Goal: Information Seeking & Learning: Learn about a topic

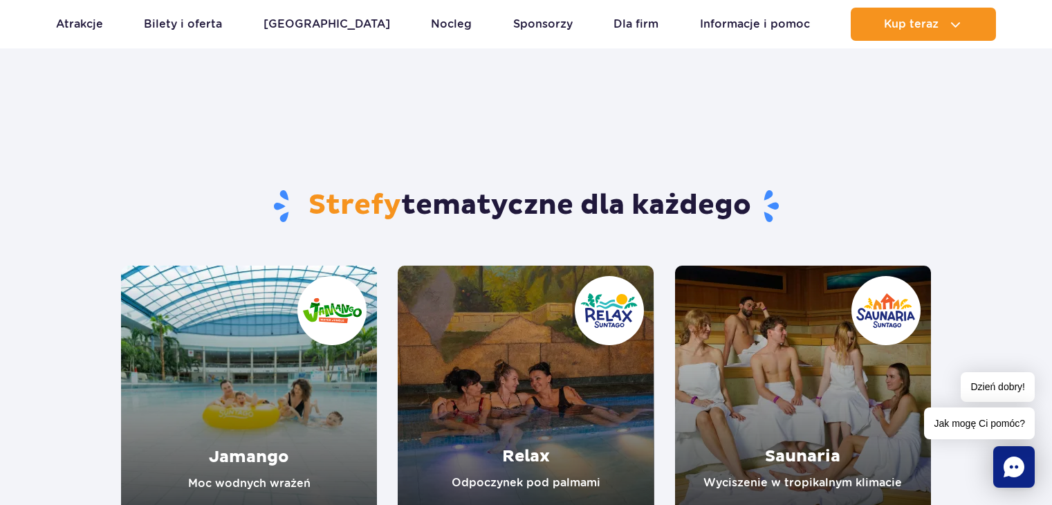
scroll to position [138, 0]
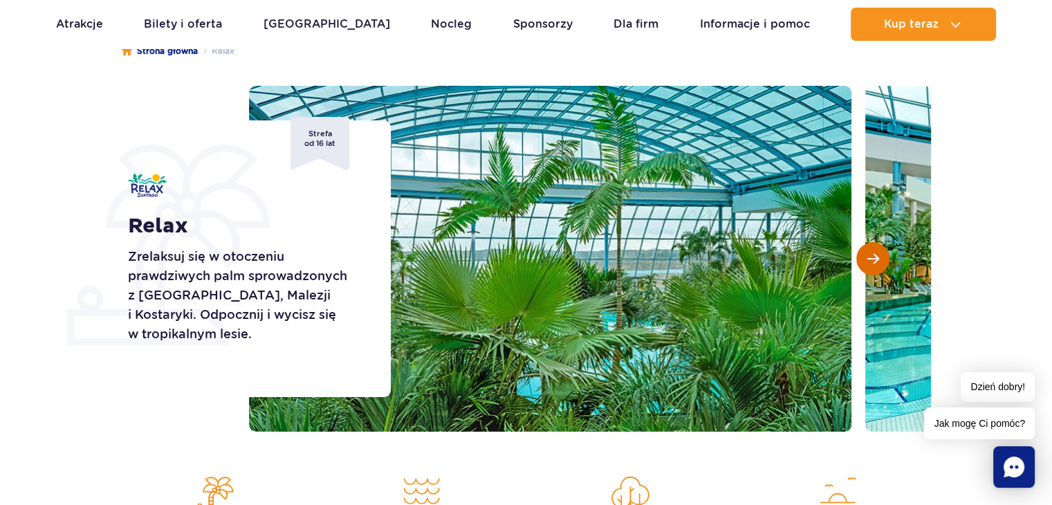
click at [874, 258] on span "Następny slajd" at bounding box center [873, 258] width 12 height 12
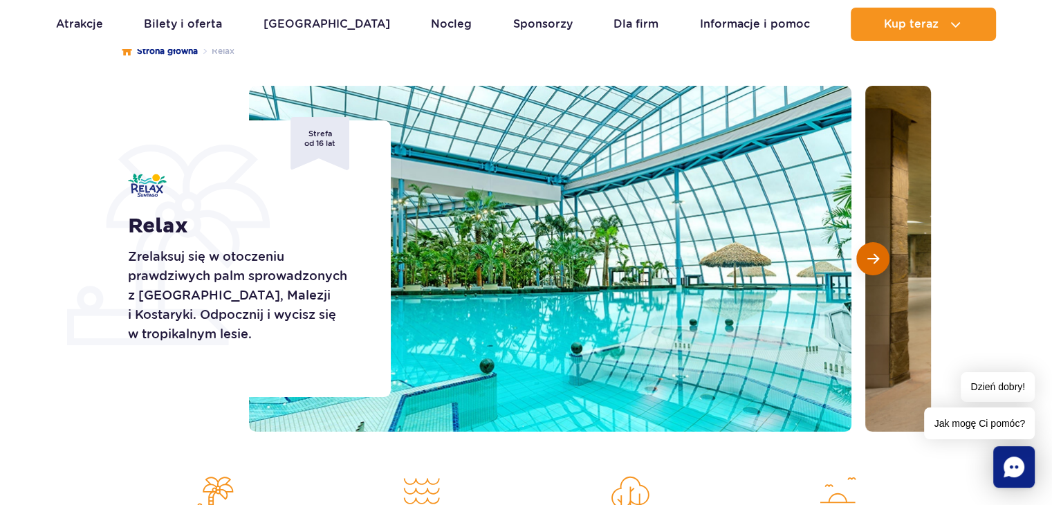
click at [874, 258] on span "Następny slajd" at bounding box center [873, 258] width 12 height 12
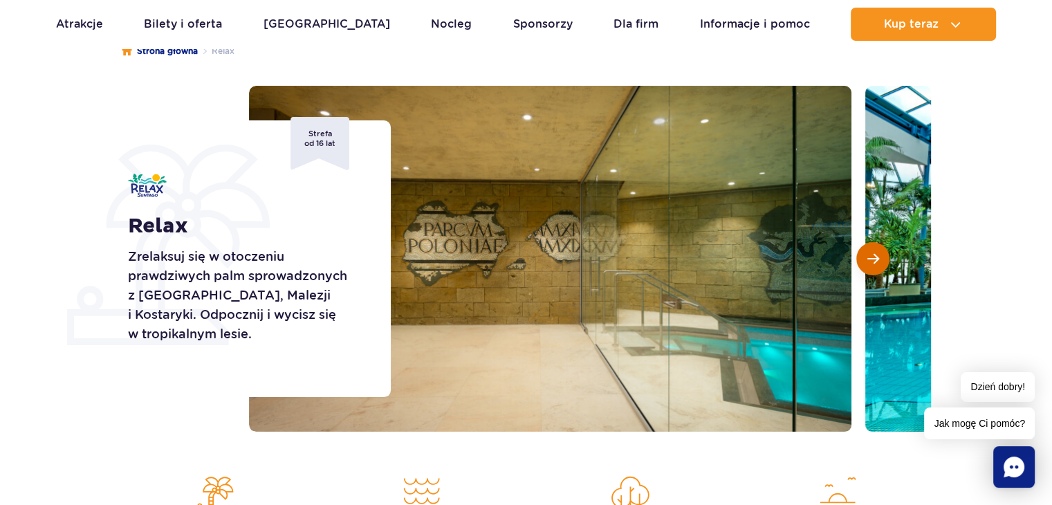
click at [874, 258] on span "Następny slajd" at bounding box center [873, 258] width 12 height 12
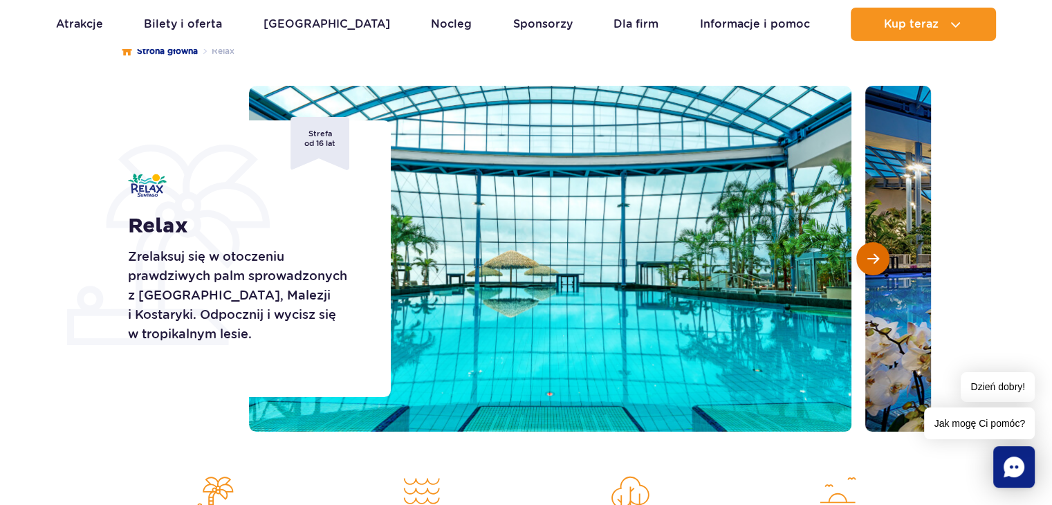
click at [874, 258] on span "Następny slajd" at bounding box center [873, 258] width 12 height 12
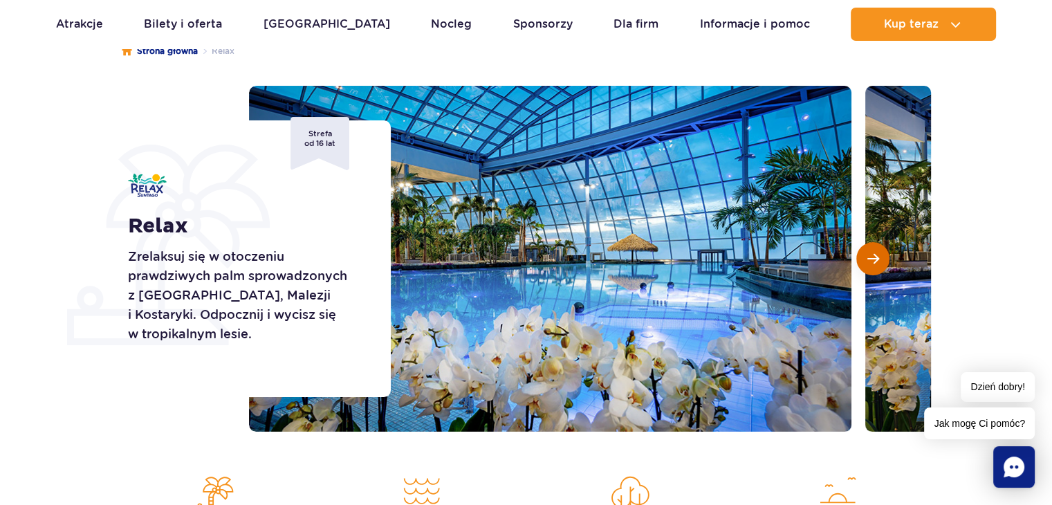
click at [874, 258] on span "Następny slajd" at bounding box center [873, 258] width 12 height 12
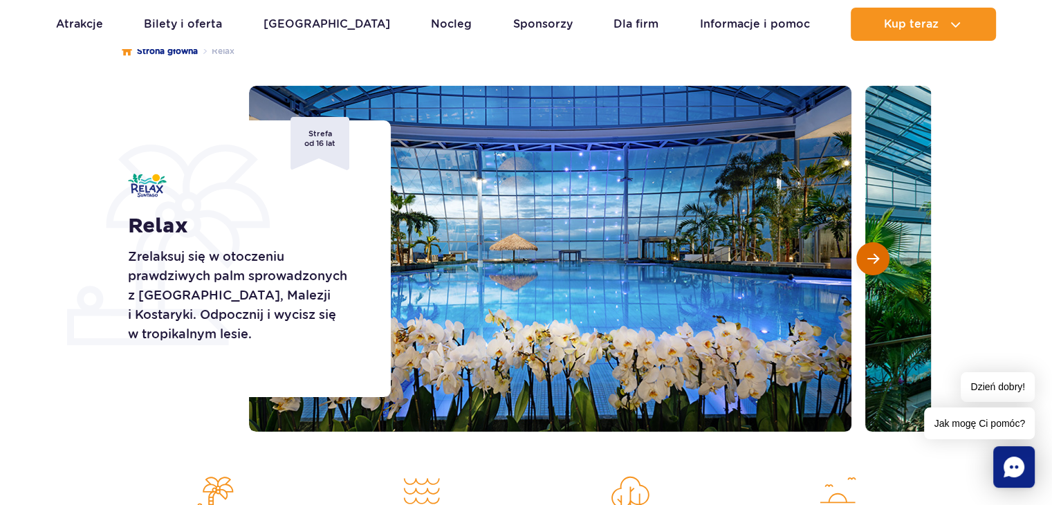
click at [874, 258] on span "Następny slajd" at bounding box center [873, 258] width 12 height 12
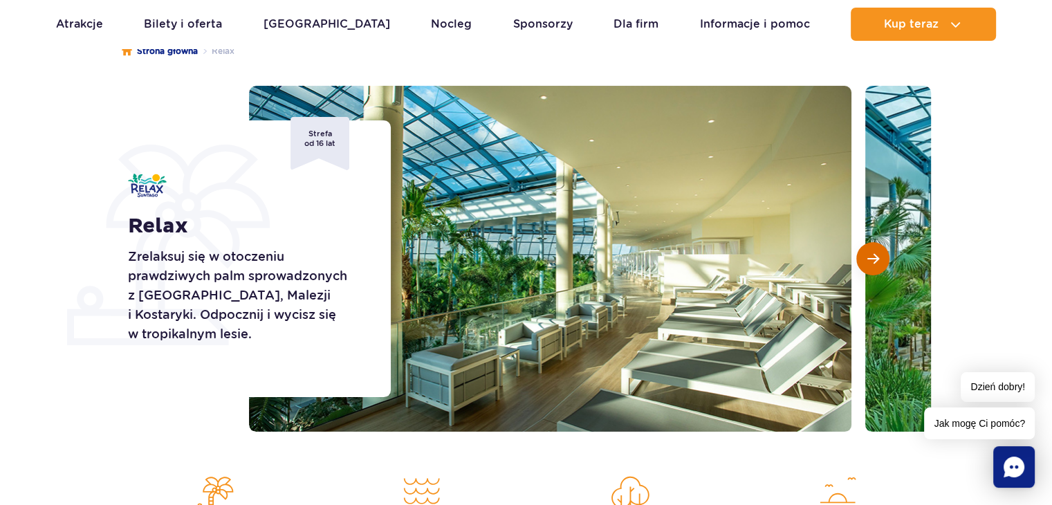
click at [874, 258] on span "Następny slajd" at bounding box center [873, 258] width 12 height 12
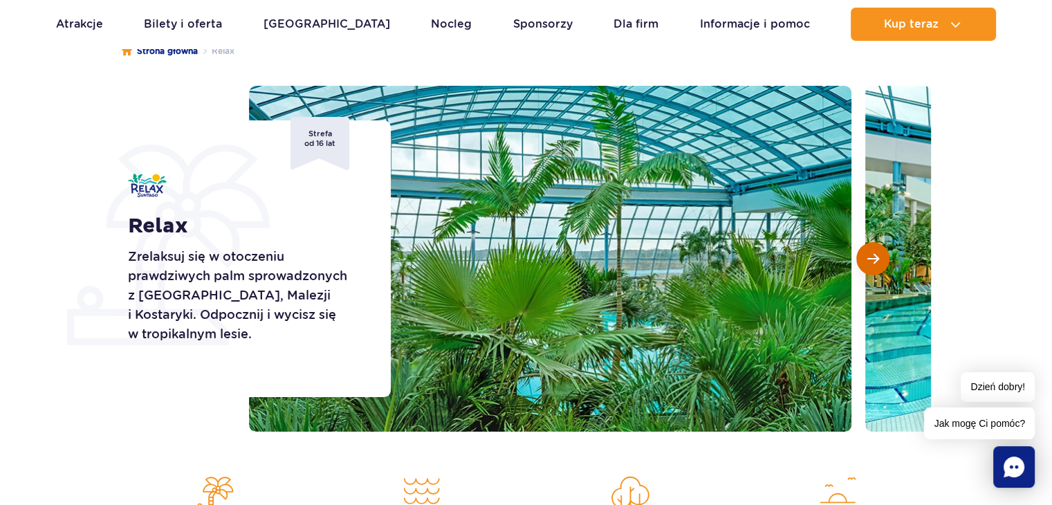
click at [874, 258] on span "Następny slajd" at bounding box center [873, 258] width 12 height 12
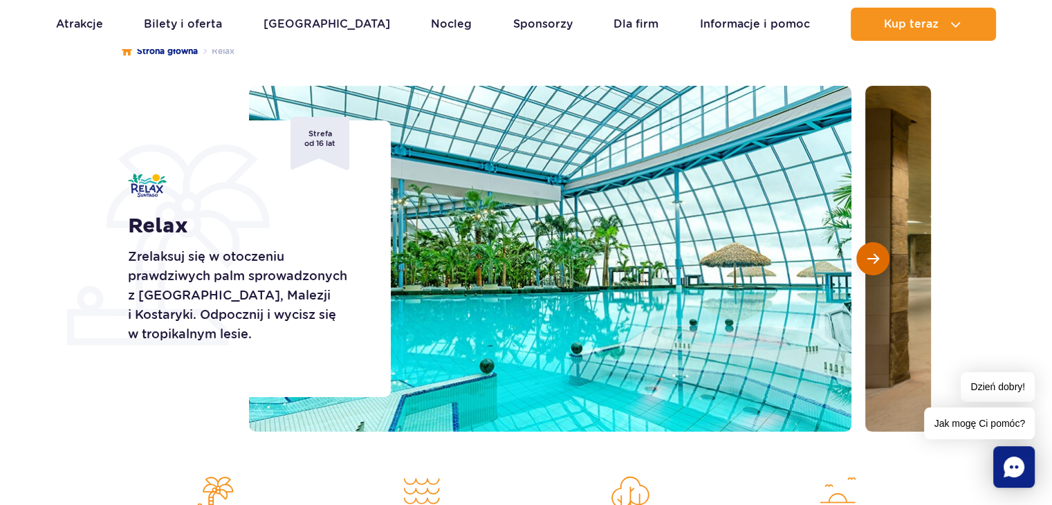
click at [874, 258] on span "Następny slajd" at bounding box center [873, 258] width 12 height 12
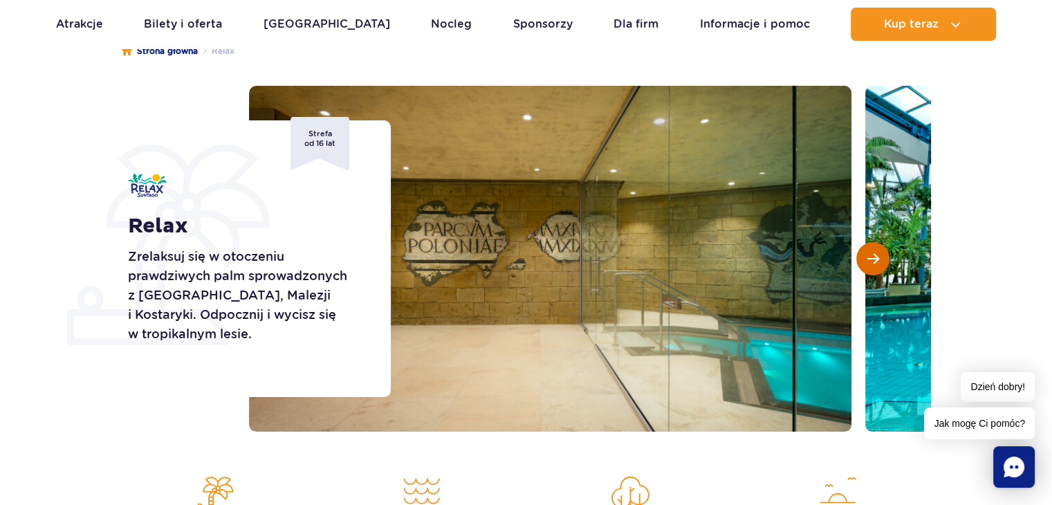
click at [874, 258] on span "Następny slajd" at bounding box center [873, 258] width 12 height 12
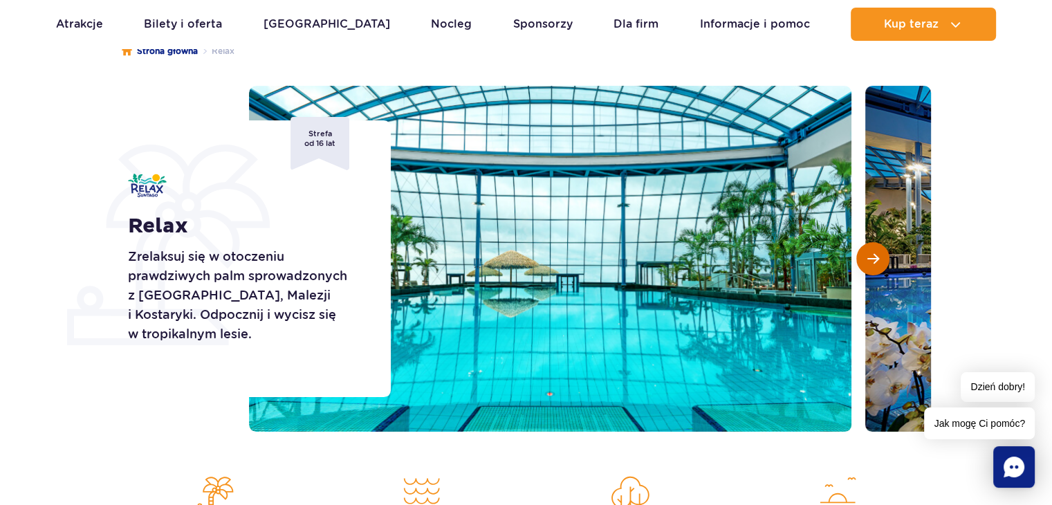
click at [874, 258] on span "Następny slajd" at bounding box center [873, 258] width 12 height 12
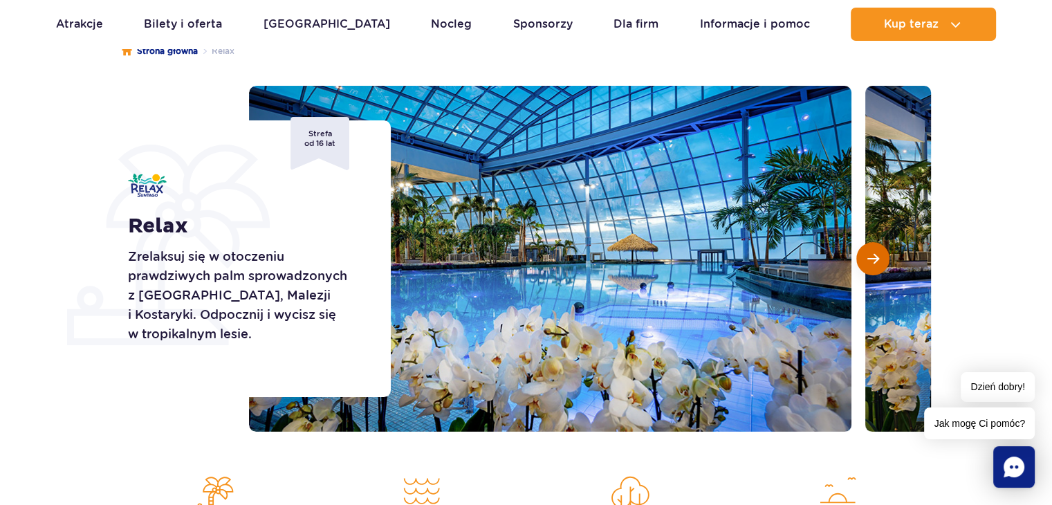
click at [874, 258] on span "Następny slajd" at bounding box center [873, 258] width 12 height 12
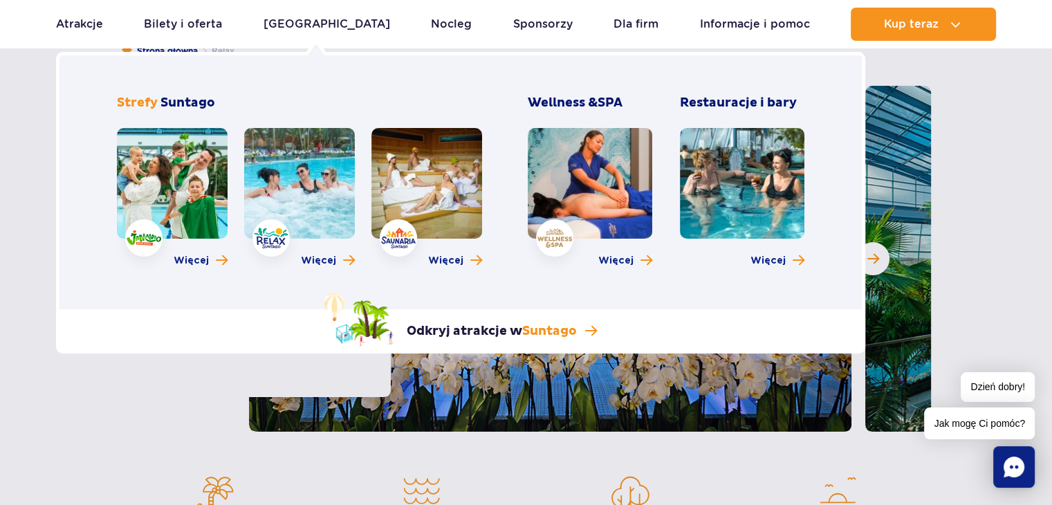
click at [191, 169] on link at bounding box center [172, 183] width 111 height 111
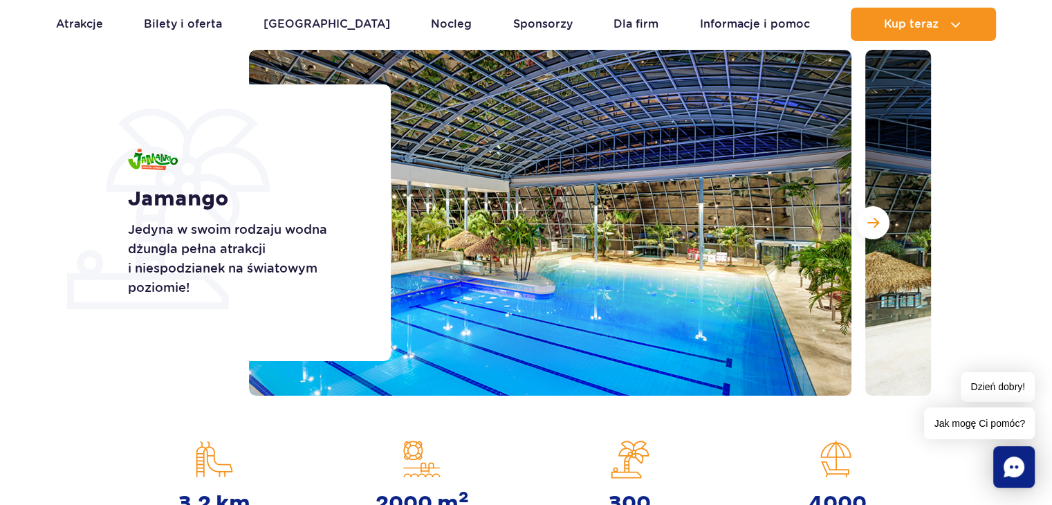
scroll to position [241, 0]
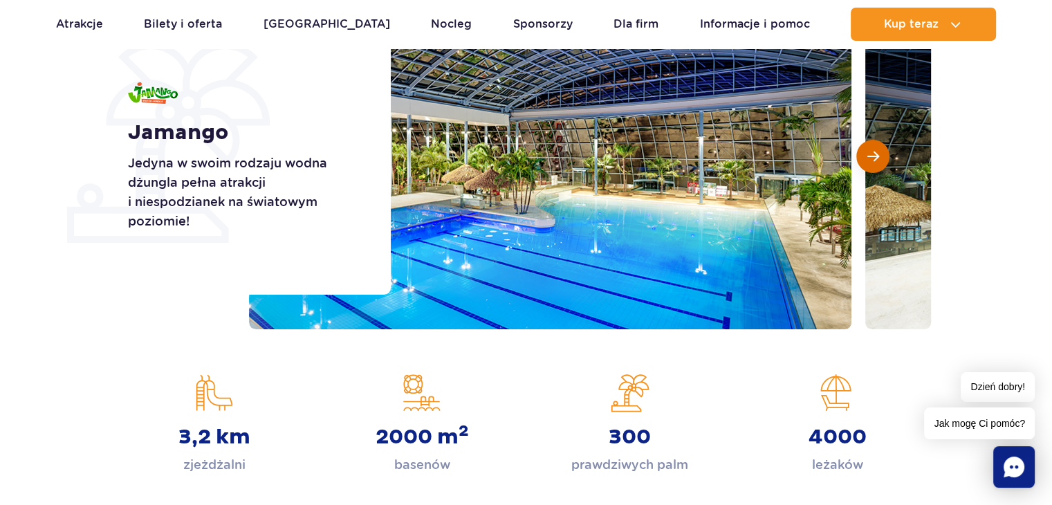
click at [880, 153] on button "Następny slajd" at bounding box center [872, 156] width 33 height 33
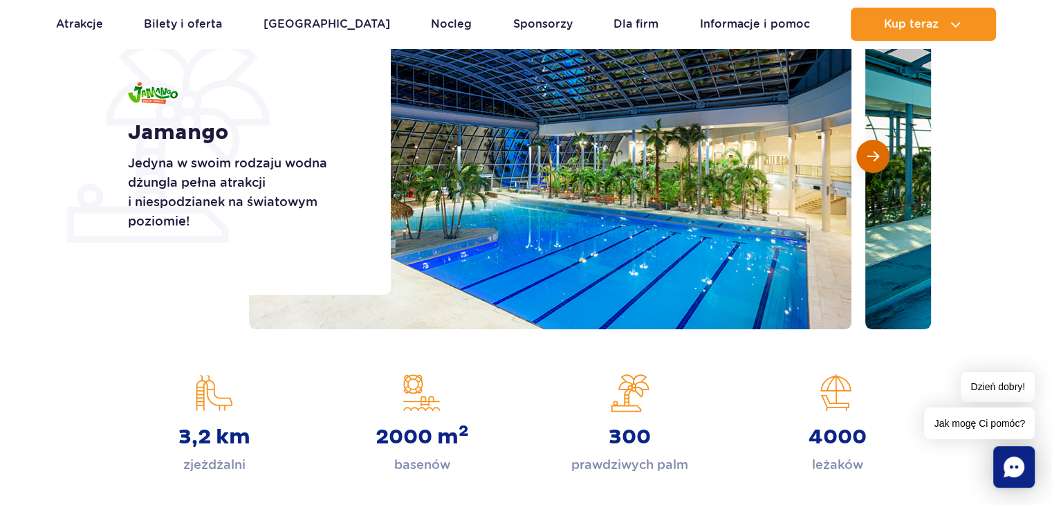
click at [872, 153] on span "Następny slajd" at bounding box center [873, 156] width 12 height 12
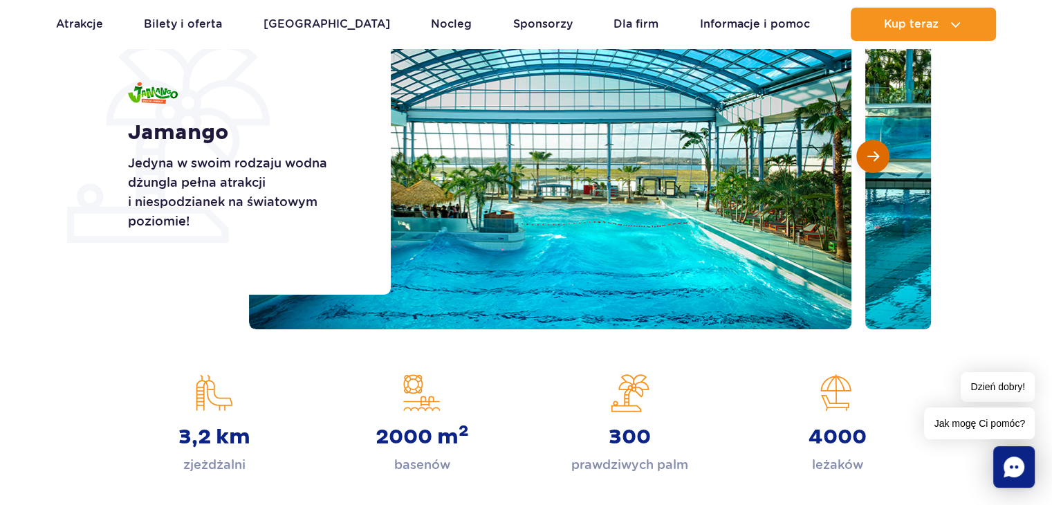
click at [872, 153] on span "Następny slajd" at bounding box center [873, 156] width 12 height 12
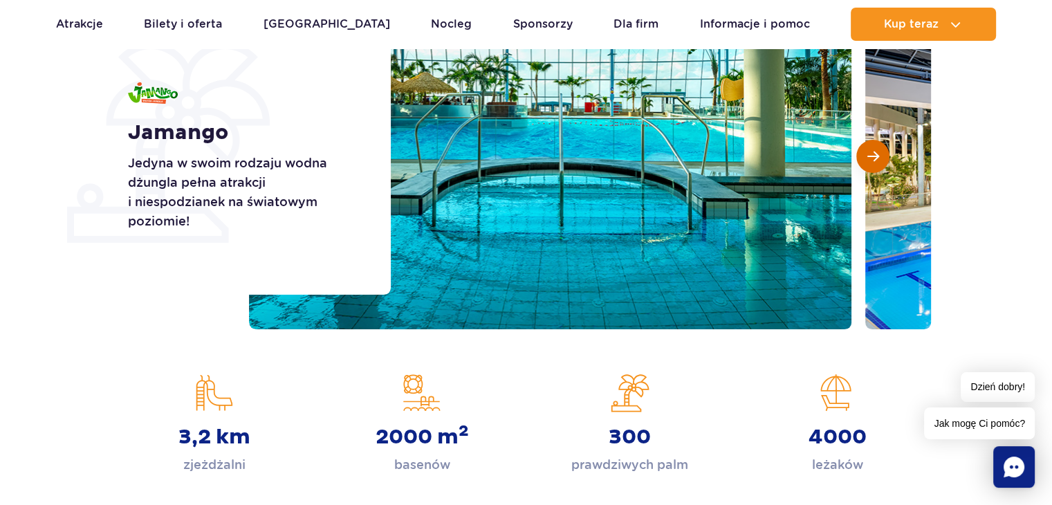
click at [872, 153] on span "Następny slajd" at bounding box center [873, 156] width 12 height 12
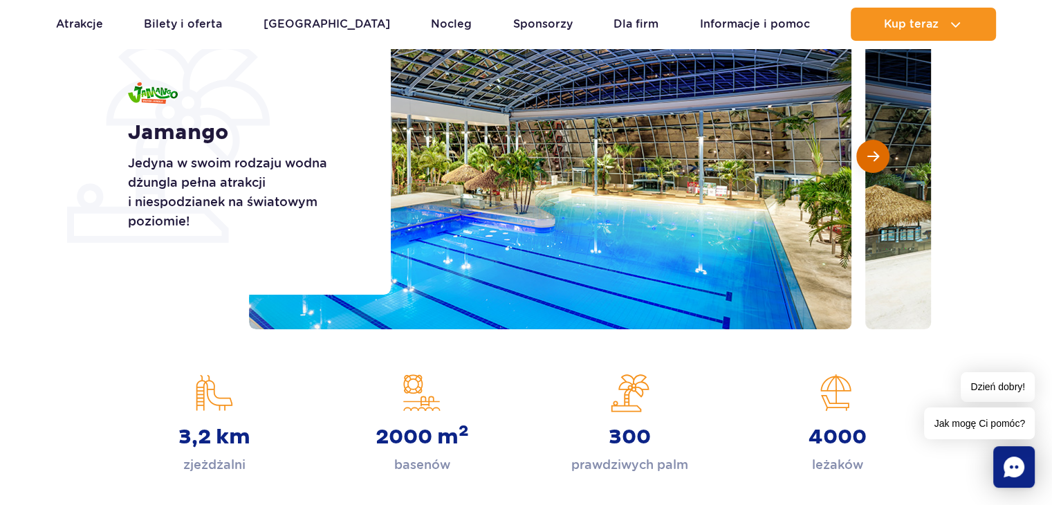
click at [871, 153] on span "Następny slajd" at bounding box center [873, 156] width 12 height 12
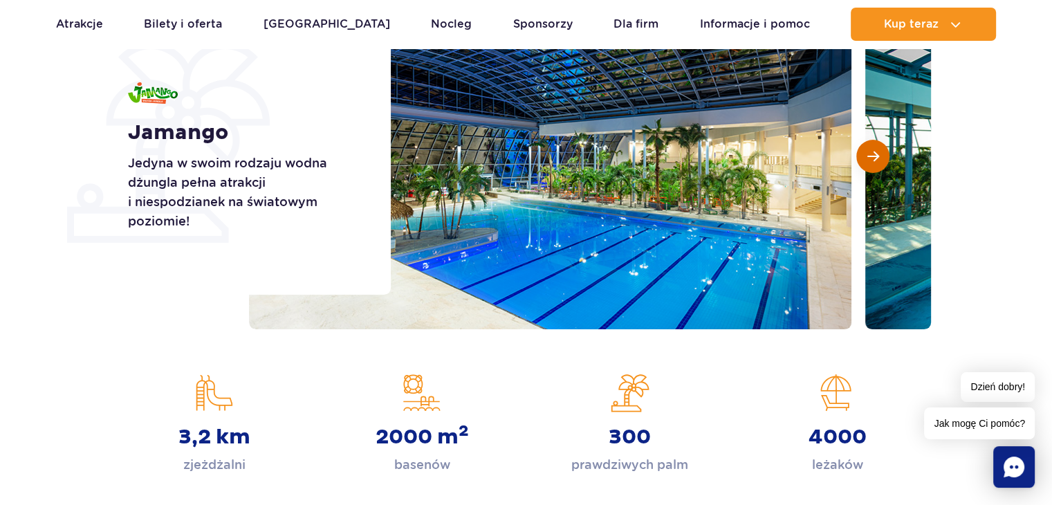
click at [871, 153] on span "Następny slajd" at bounding box center [873, 156] width 12 height 12
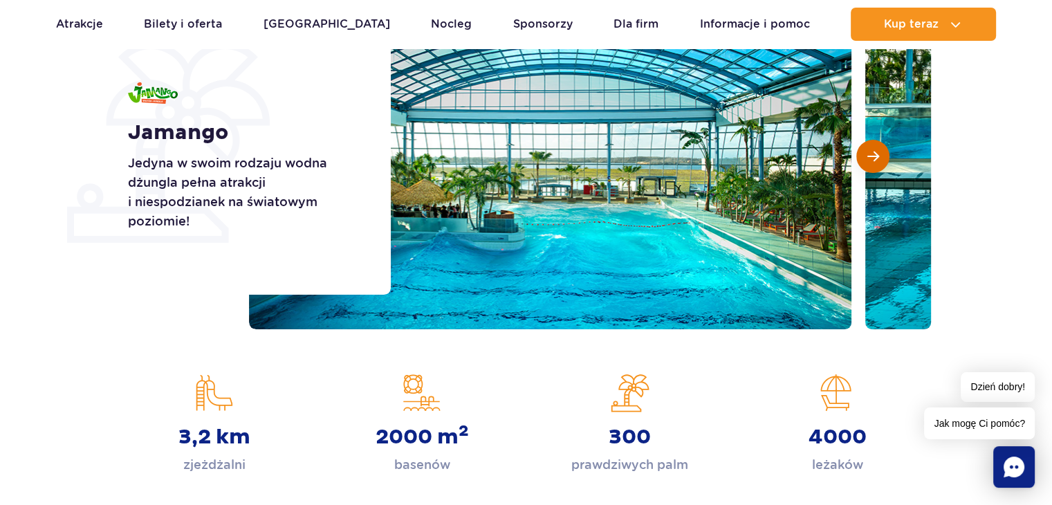
click at [871, 153] on span "Następny slajd" at bounding box center [873, 156] width 12 height 12
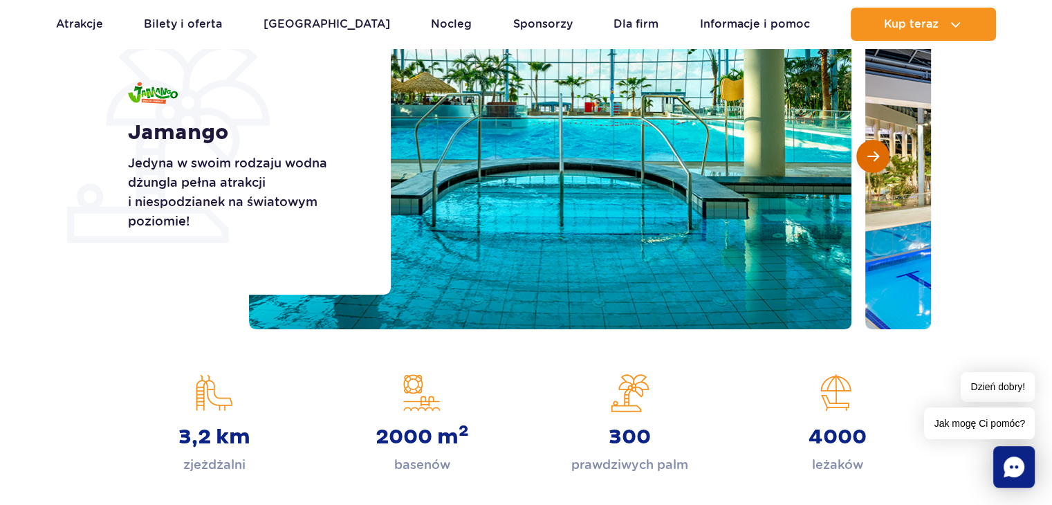
click at [871, 153] on span "Następny slajd" at bounding box center [873, 156] width 12 height 12
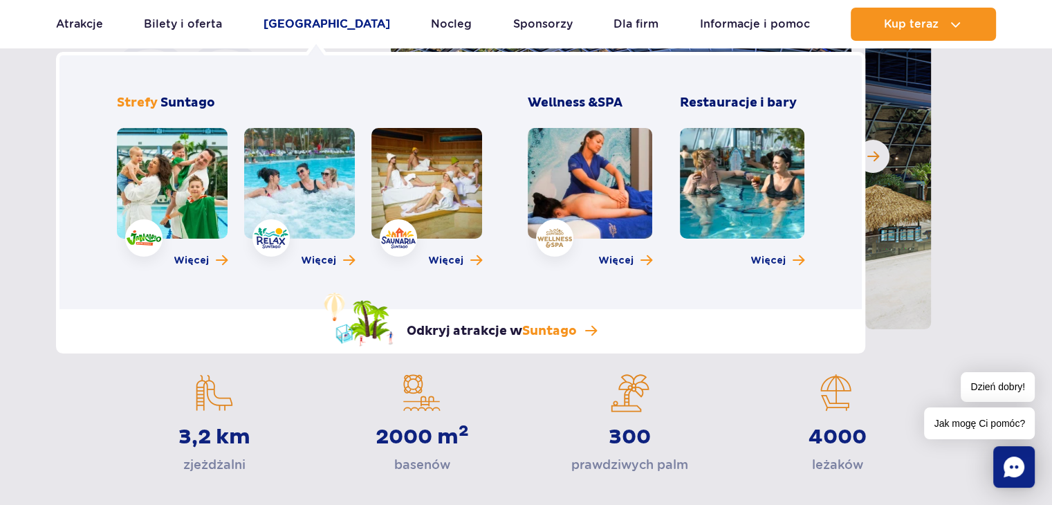
click at [325, 27] on link "[GEOGRAPHIC_DATA]" at bounding box center [327, 24] width 127 height 33
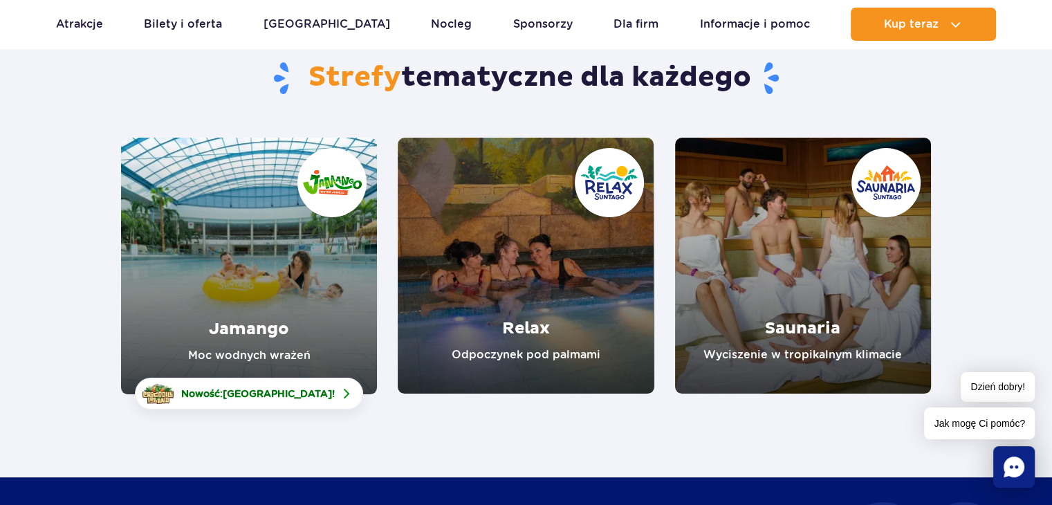
scroll to position [136, 0]
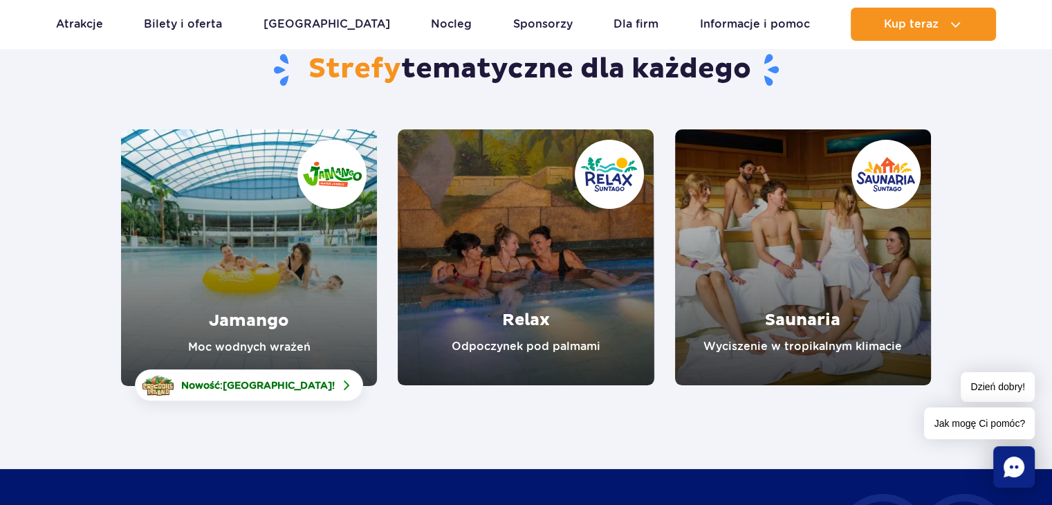
click at [296, 315] on link "Jamango" at bounding box center [249, 257] width 256 height 257
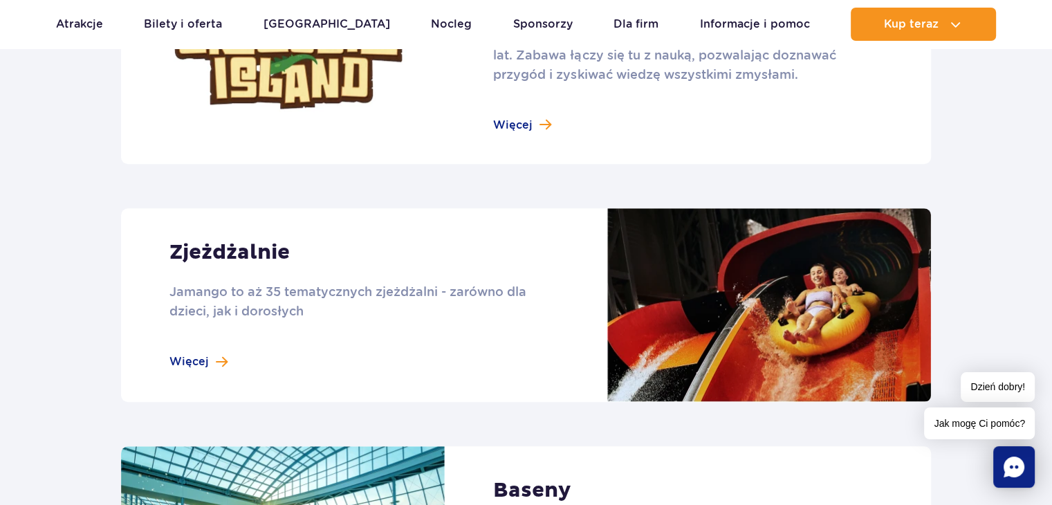
scroll to position [1134, 0]
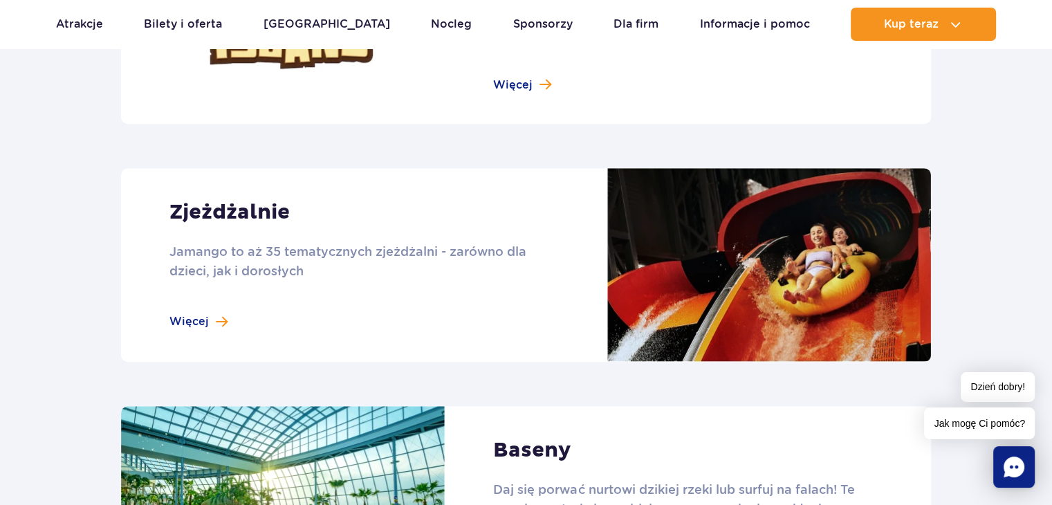
click at [193, 297] on link at bounding box center [526, 265] width 810 height 194
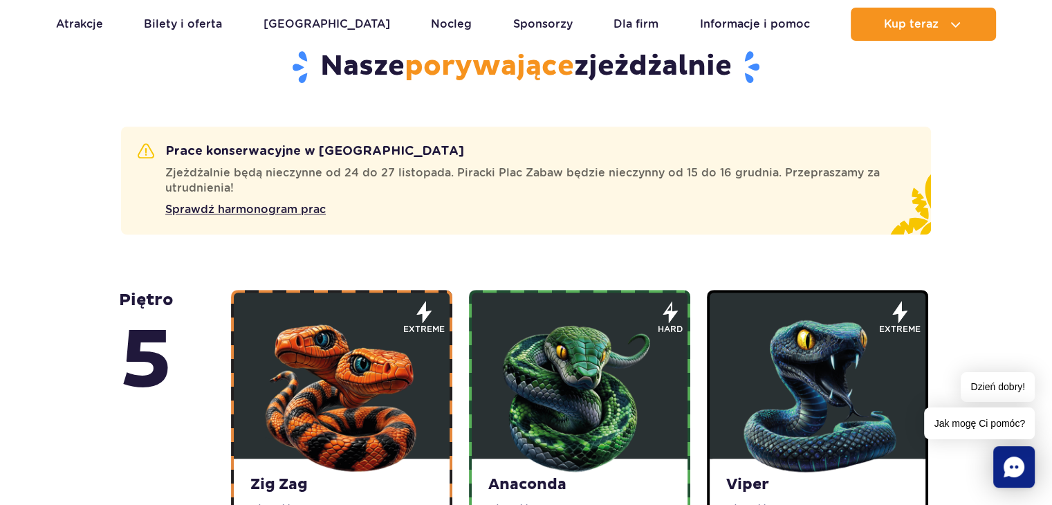
scroll to position [922, 0]
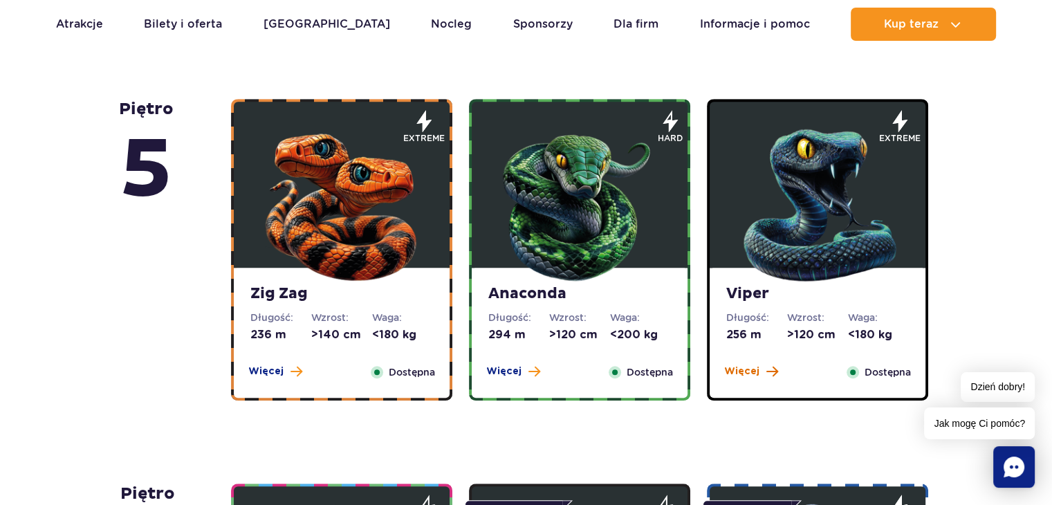
click at [766, 371] on span at bounding box center [772, 371] width 12 height 12
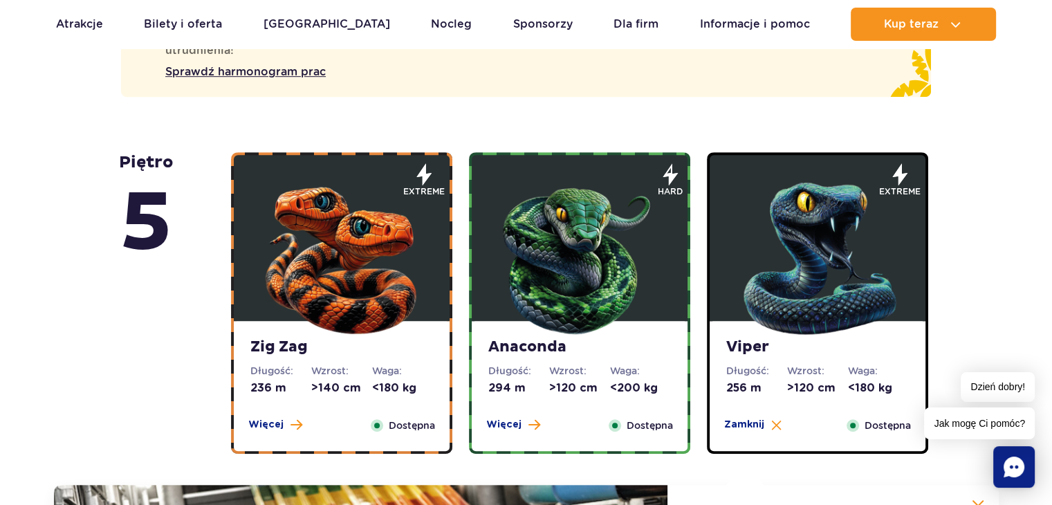
scroll to position [1049, 0]
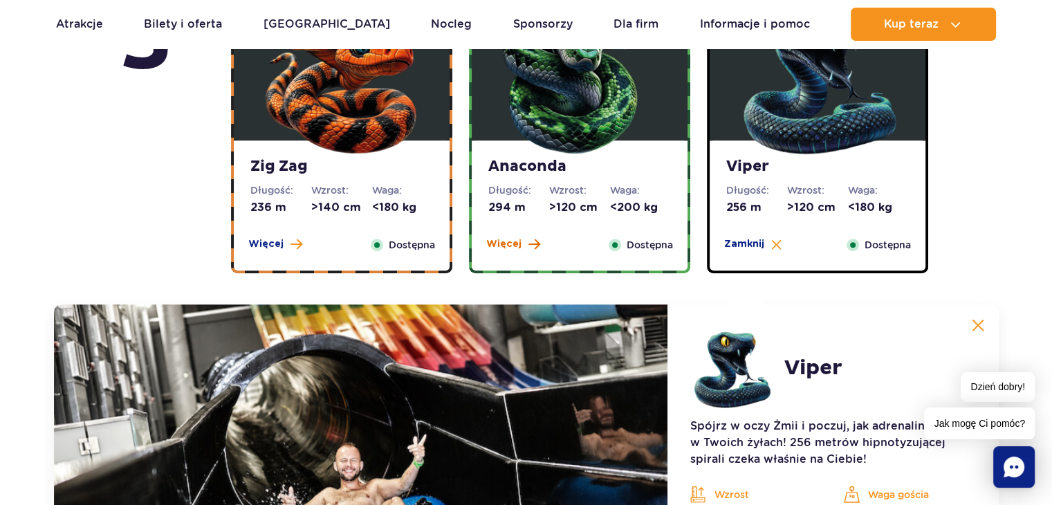
click at [517, 241] on span "Więcej" at bounding box center [503, 244] width 35 height 14
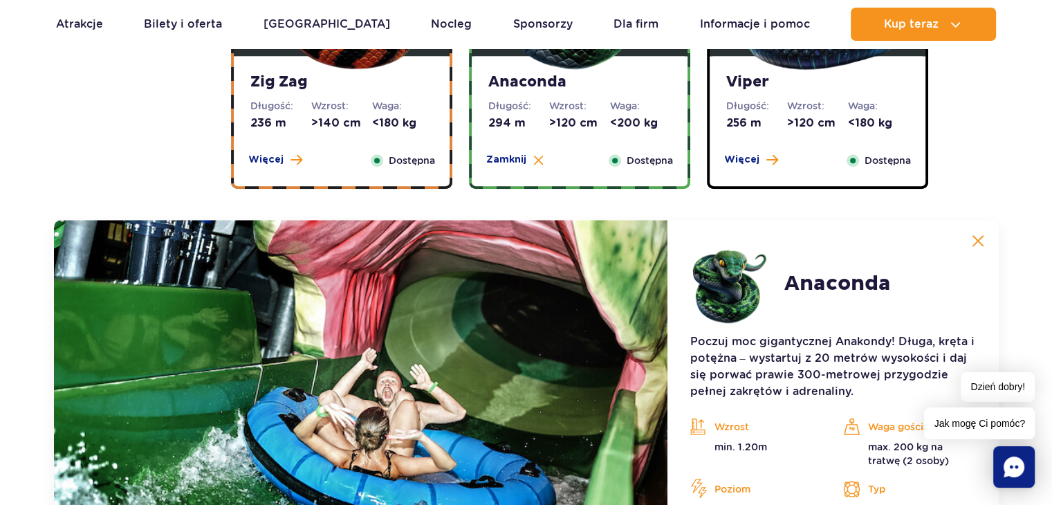
scroll to position [1132, 0]
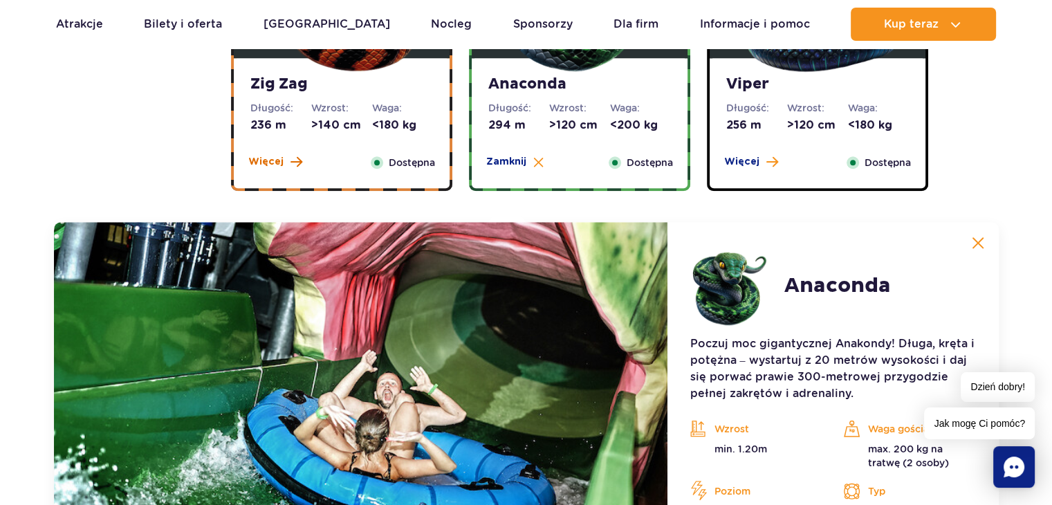
click at [285, 161] on button "Więcej" at bounding box center [275, 162] width 54 height 14
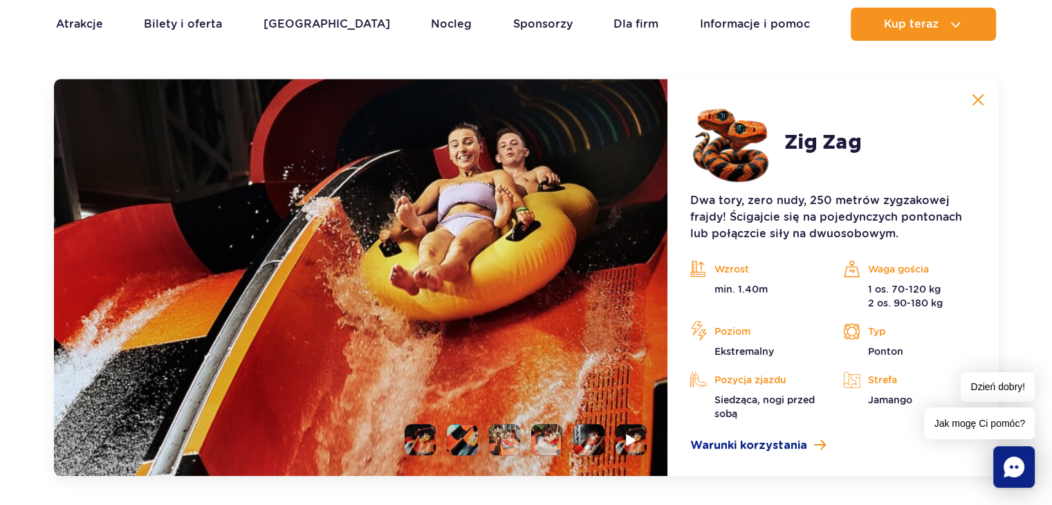
scroll to position [1712, 0]
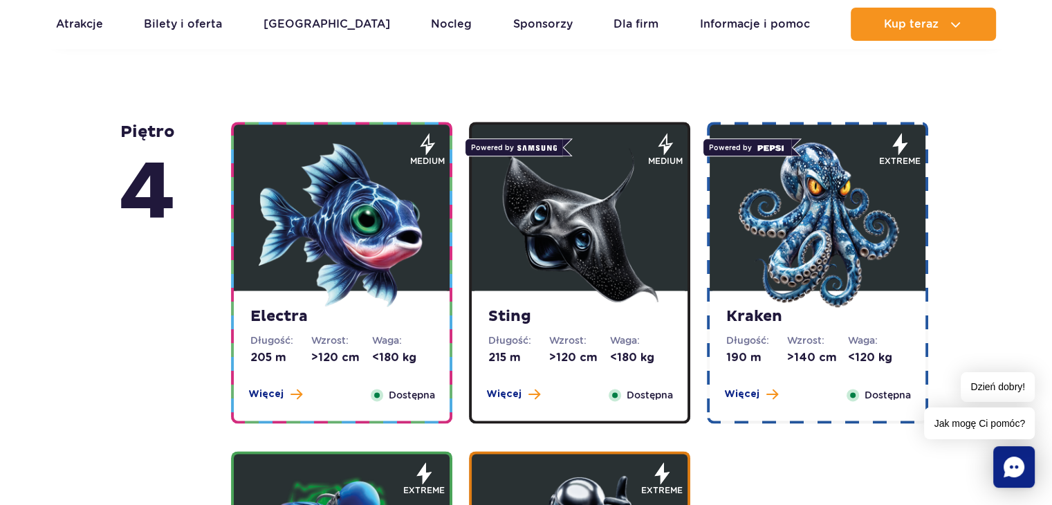
click at [401, 373] on div "Electra Długość: 205 m Wzrost: >120 cm Waga: <180 kg Więcej Zamknij Dostępna" at bounding box center [342, 356] width 216 height 130
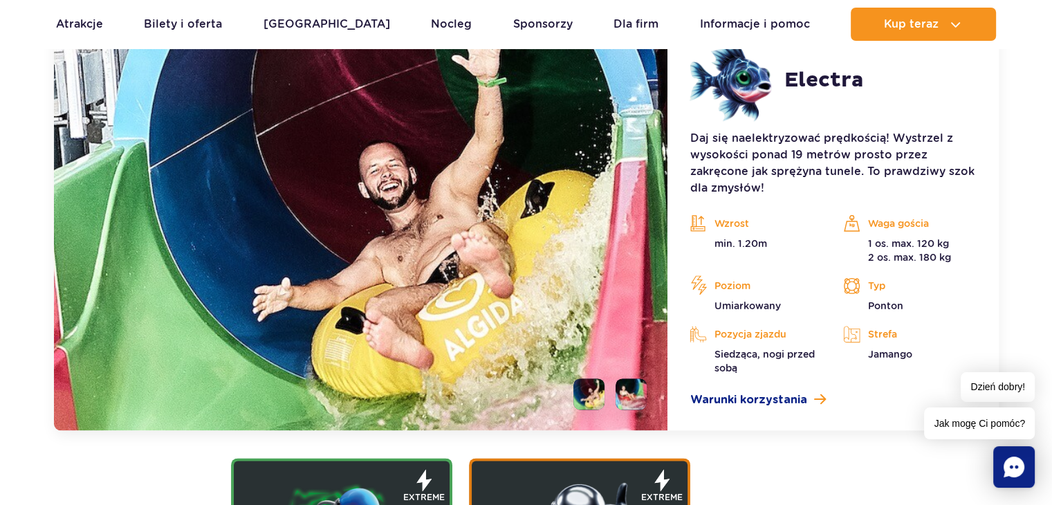
scroll to position [1724, 0]
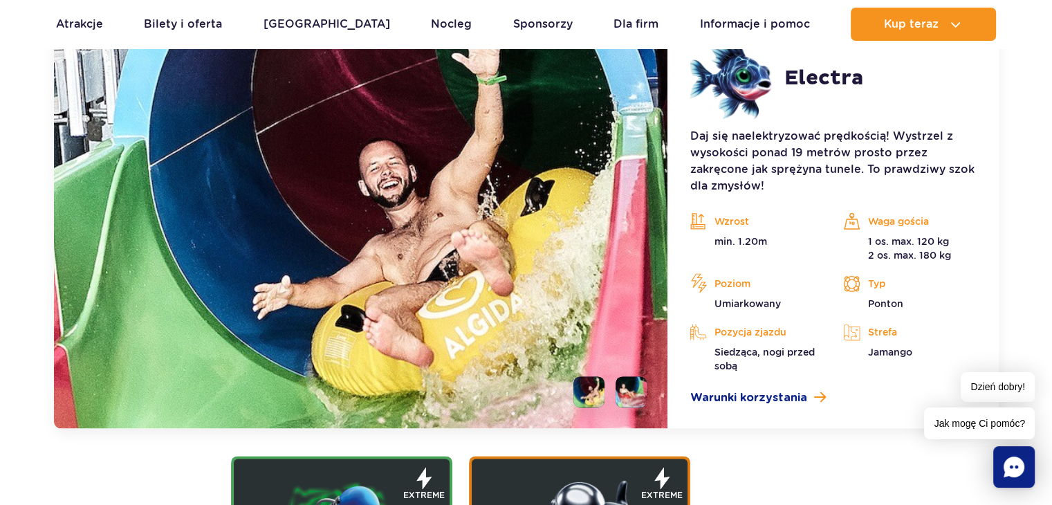
click at [623, 389] on li at bounding box center [631, 391] width 31 height 31
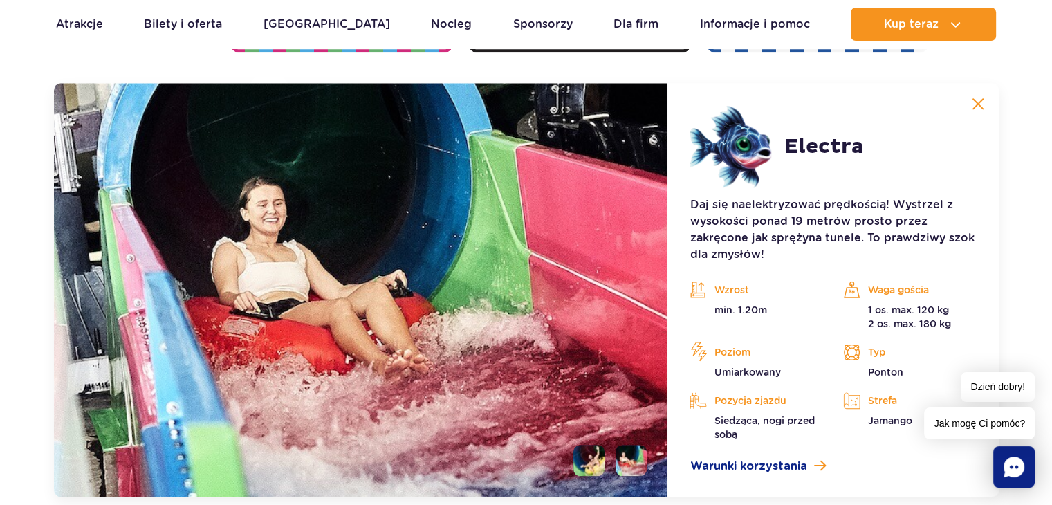
scroll to position [1655, 0]
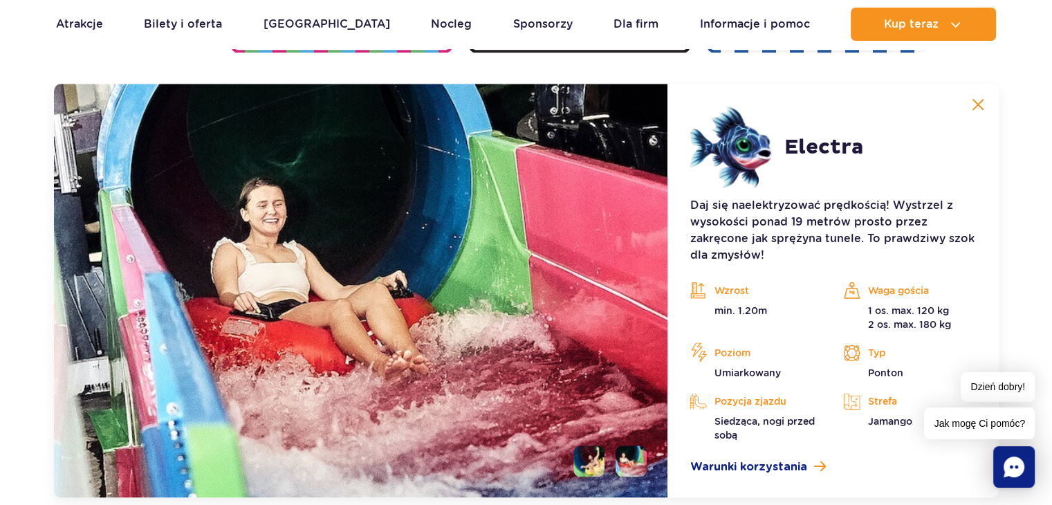
click at [975, 104] on img at bounding box center [978, 104] width 12 height 12
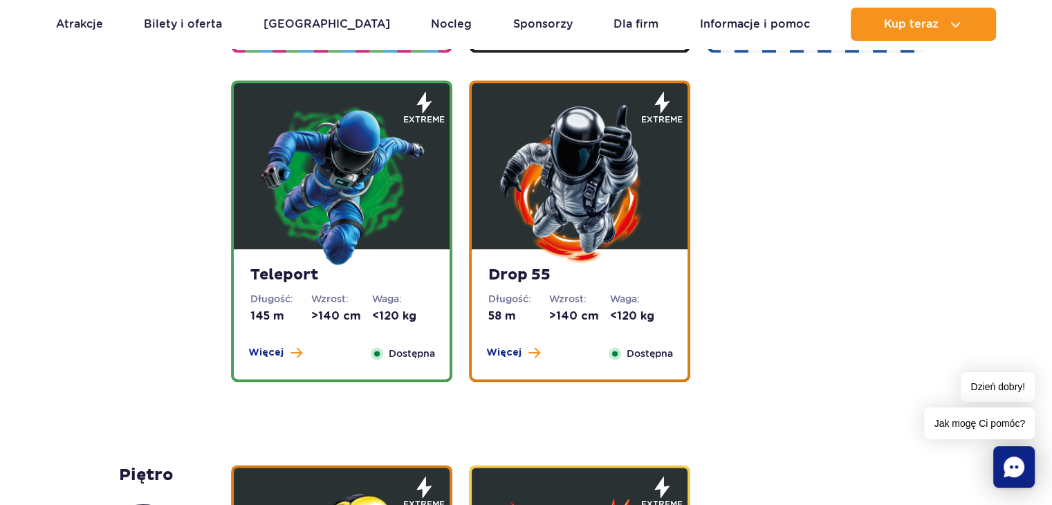
click at [564, 295] on dt "Wzrost:" at bounding box center [579, 299] width 61 height 14
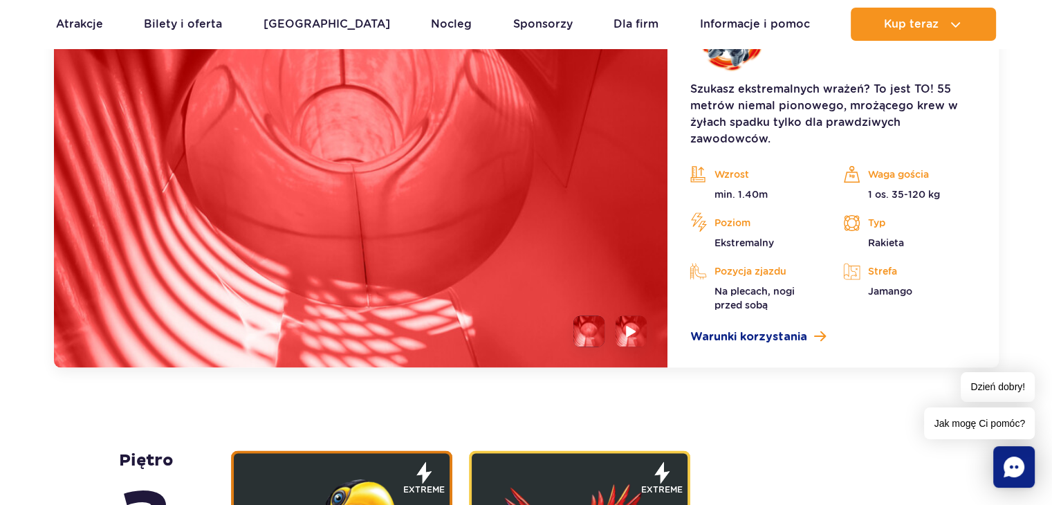
scroll to position [2122, 0]
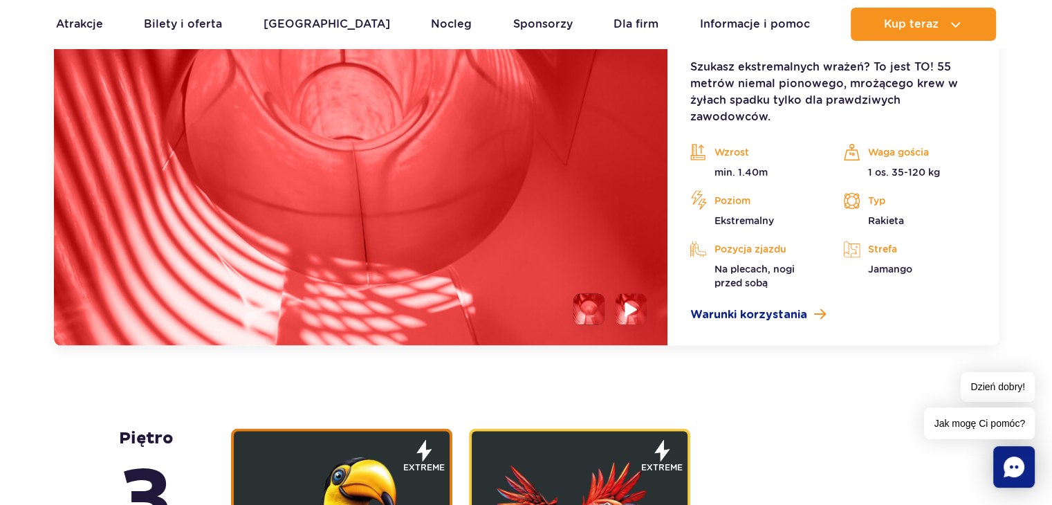
click at [636, 302] on img at bounding box center [631, 309] width 13 height 16
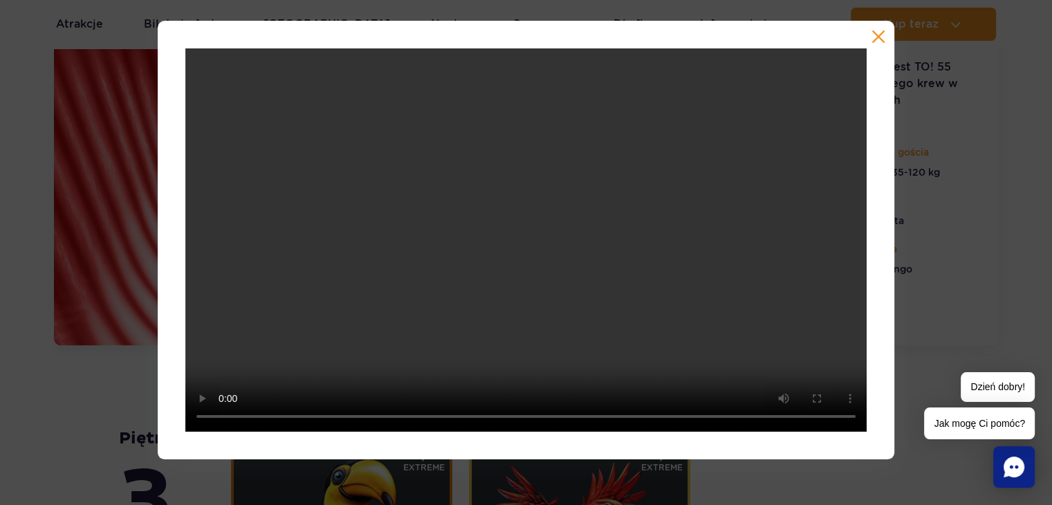
click at [995, 312] on div at bounding box center [526, 240] width 1052 height 439
click at [869, 481] on div at bounding box center [526, 252] width 1052 height 505
click at [881, 456] on div at bounding box center [526, 240] width 737 height 439
click at [877, 30] on button "button" at bounding box center [879, 37] width 14 height 14
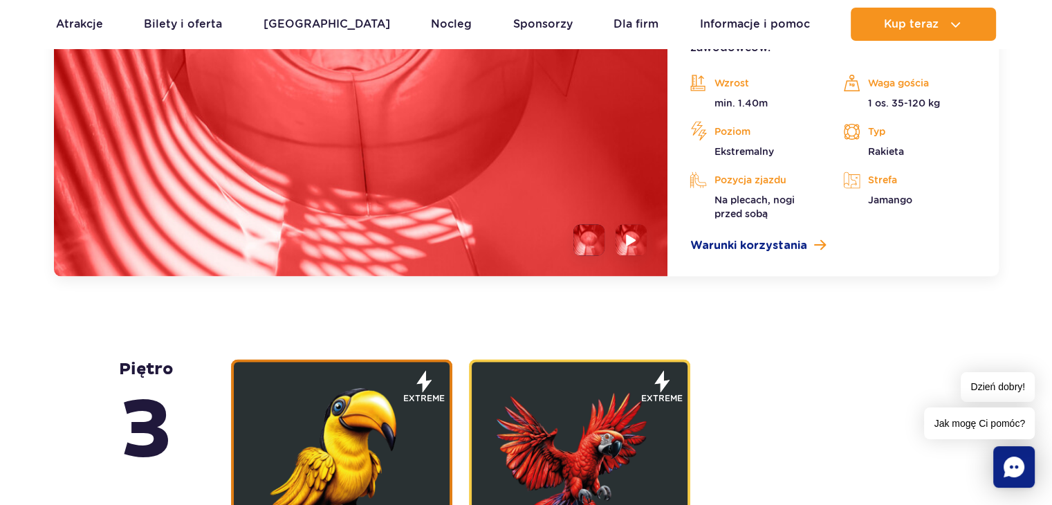
click at [639, 389] on img at bounding box center [580, 462] width 166 height 166
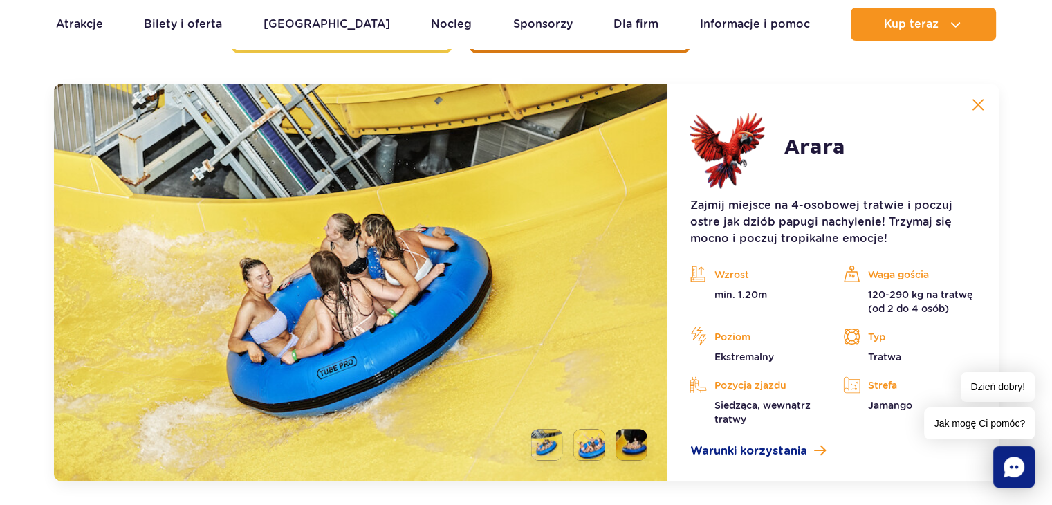
scroll to position [2368, 0]
click at [584, 443] on li at bounding box center [588, 444] width 31 height 31
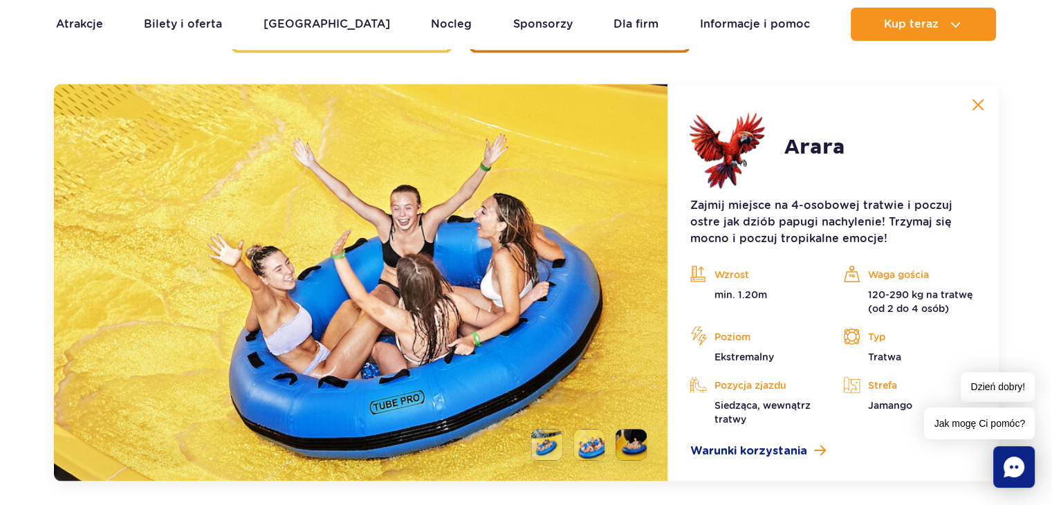
click at [545, 440] on li at bounding box center [546, 444] width 31 height 31
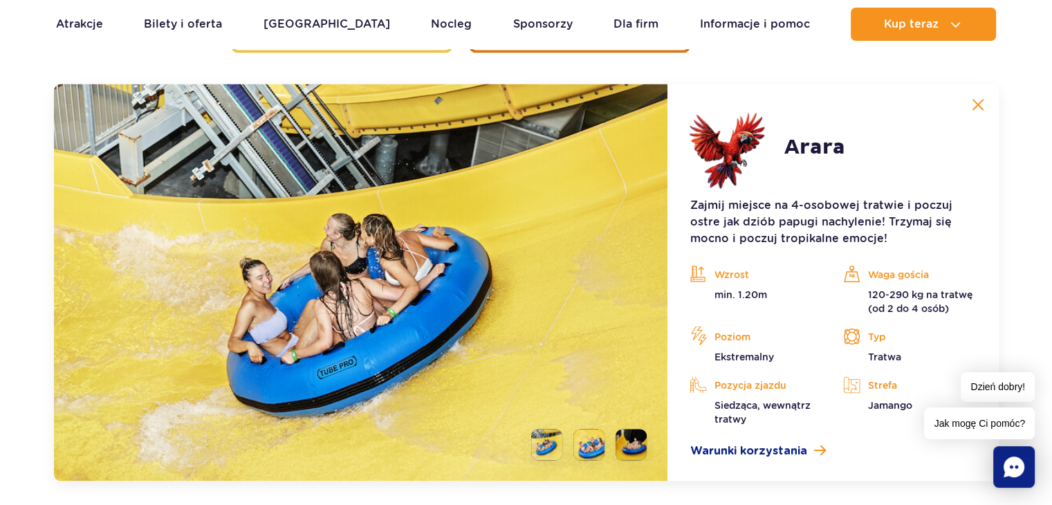
click at [573, 441] on li at bounding box center [588, 444] width 31 height 31
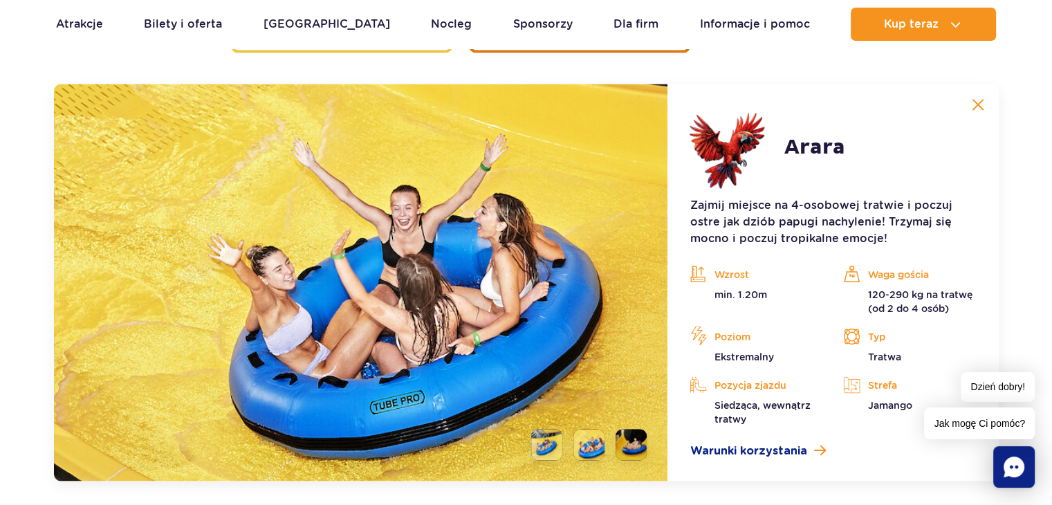
click at [619, 445] on li at bounding box center [631, 444] width 31 height 31
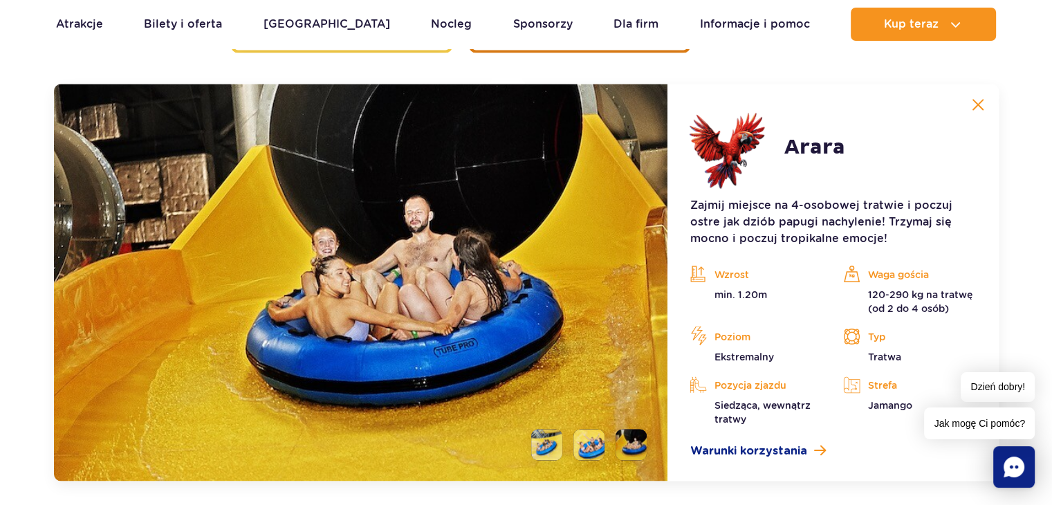
click at [978, 103] on img at bounding box center [978, 104] width 12 height 12
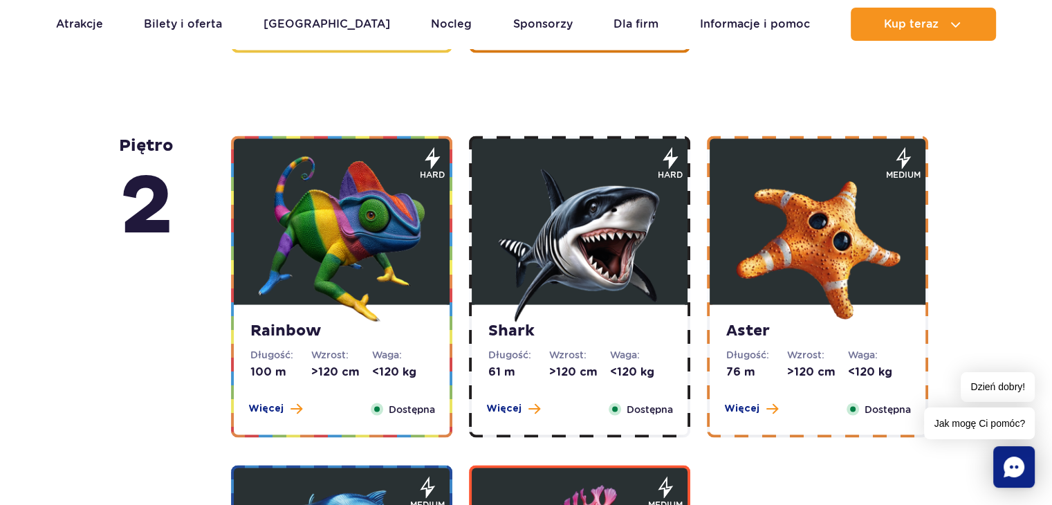
click at [643, 294] on img at bounding box center [580, 239] width 166 height 166
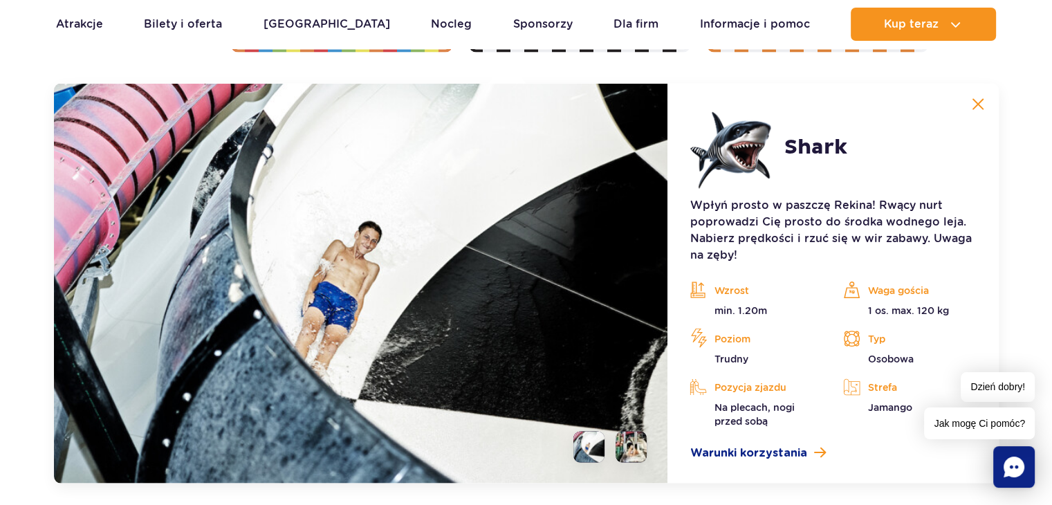
scroll to position [2753, 0]
click at [639, 457] on li at bounding box center [631, 447] width 31 height 31
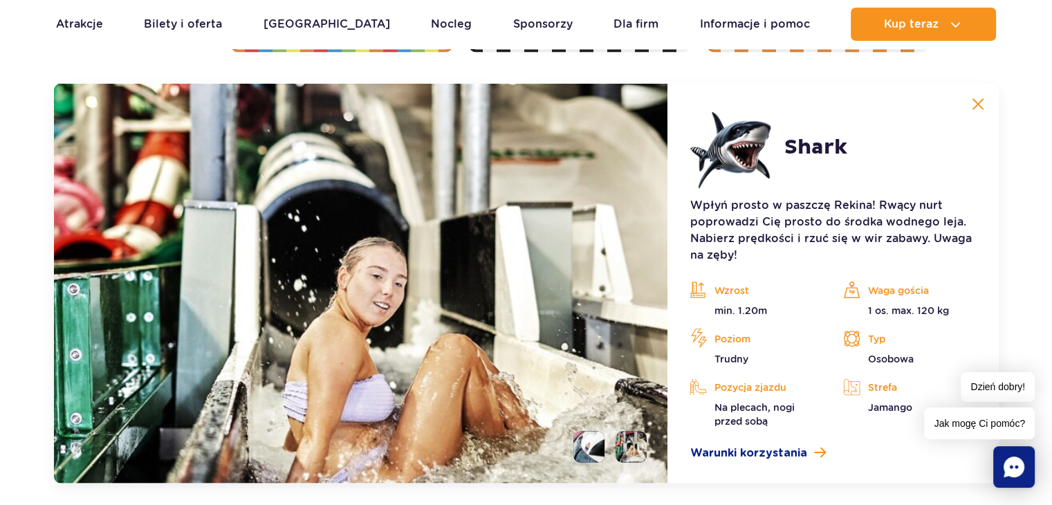
click at [600, 445] on li at bounding box center [588, 447] width 31 height 31
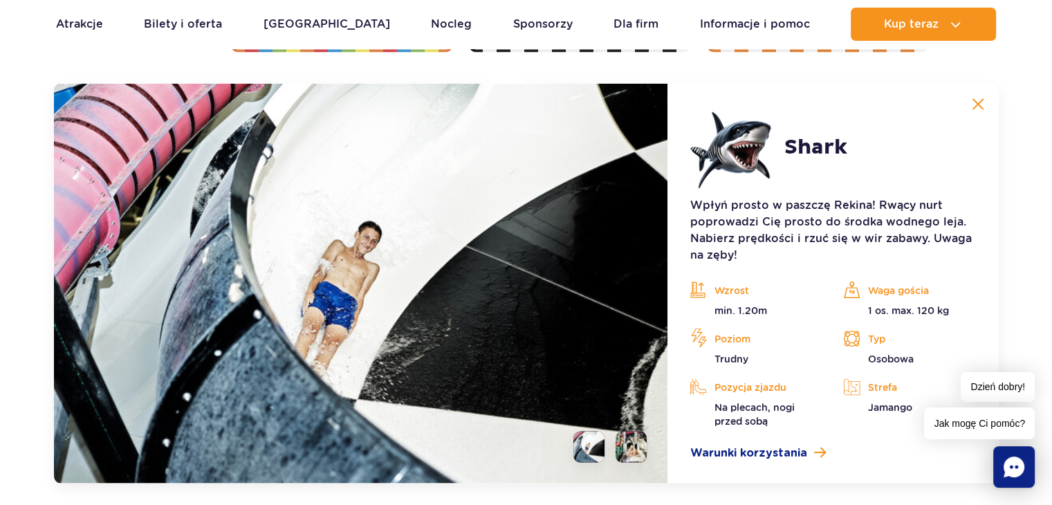
drag, startPoint x: 982, startPoint y: 106, endPoint x: 985, endPoint y: 114, distance: 9.0
click at [981, 106] on img at bounding box center [978, 104] width 12 height 12
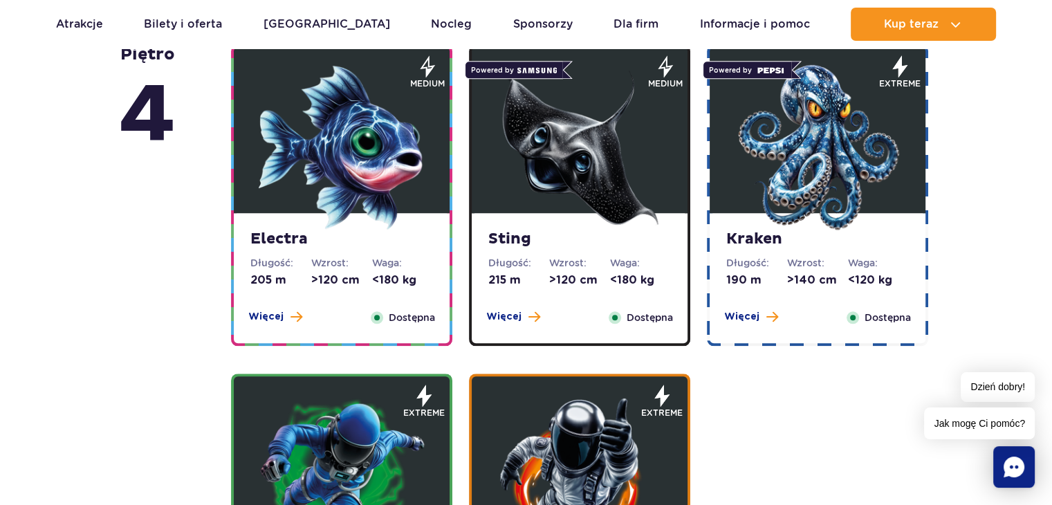
scroll to position [1359, 0]
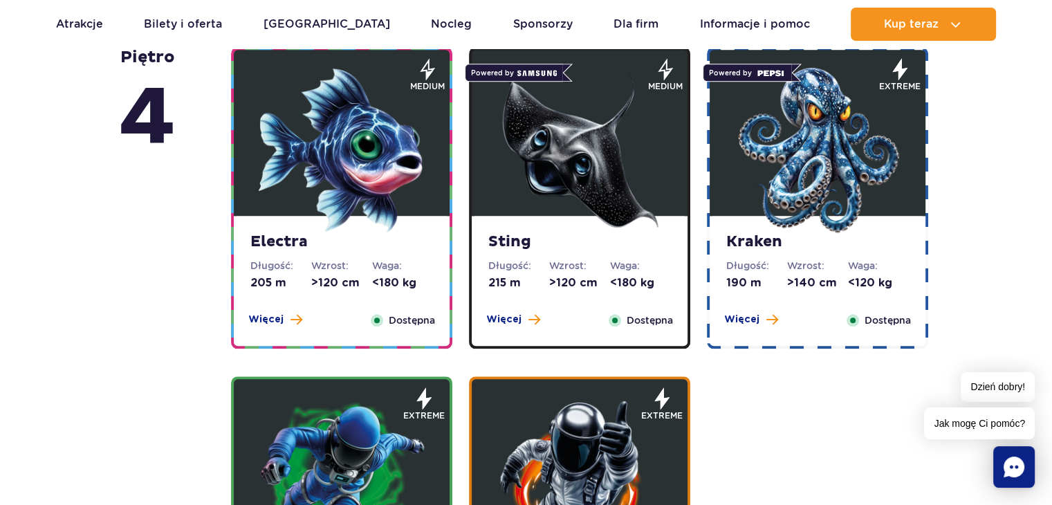
click at [780, 174] on img at bounding box center [818, 150] width 166 height 166
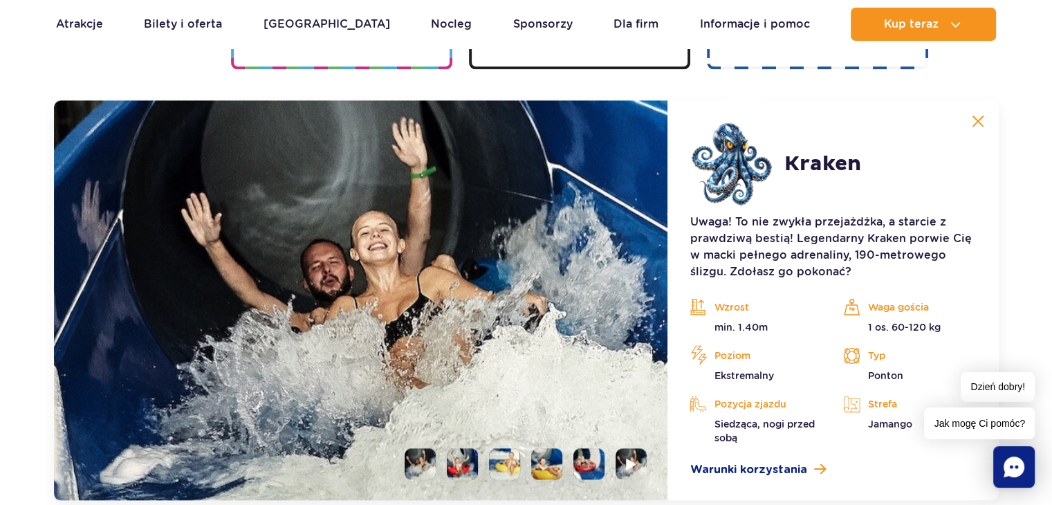
scroll to position [1655, 0]
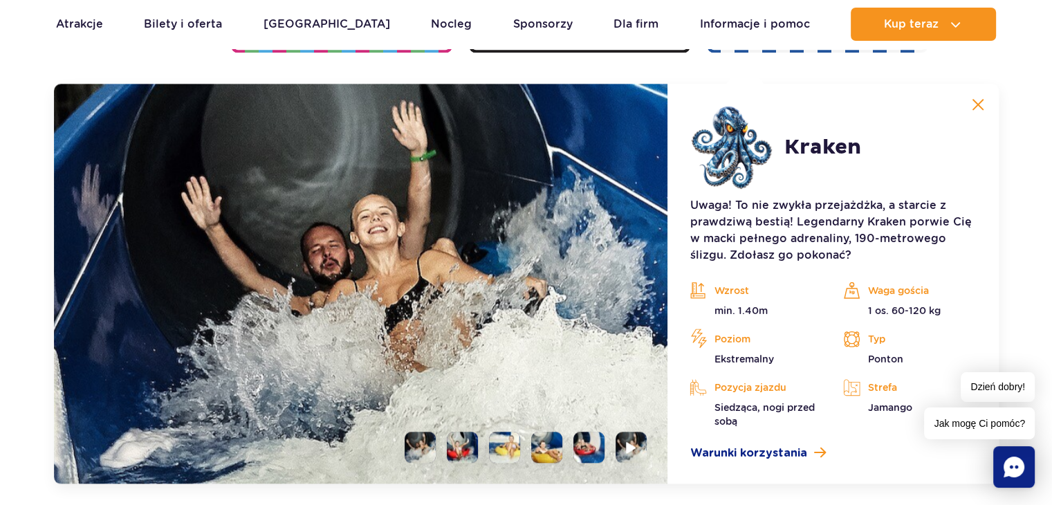
click at [458, 452] on li at bounding box center [462, 447] width 31 height 31
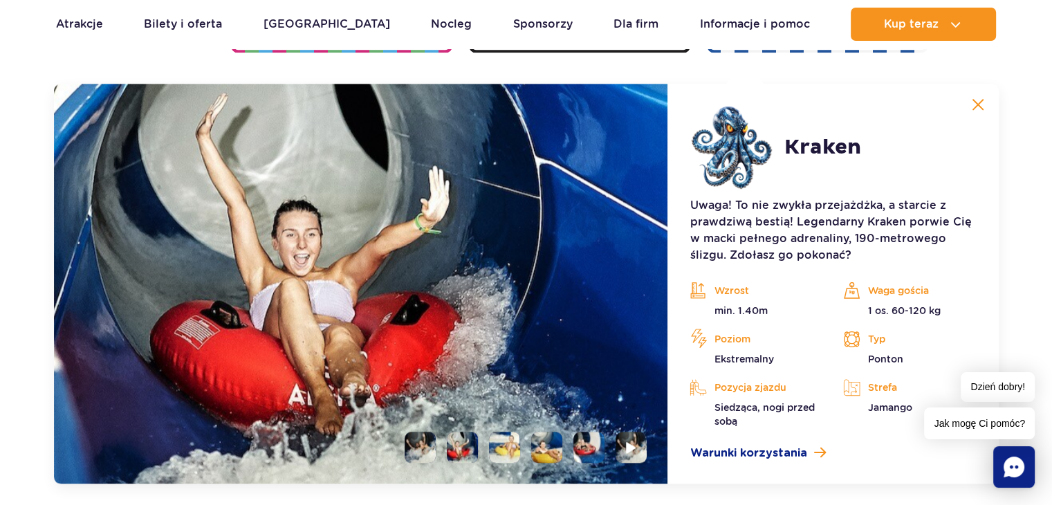
click at [499, 452] on li at bounding box center [504, 447] width 31 height 31
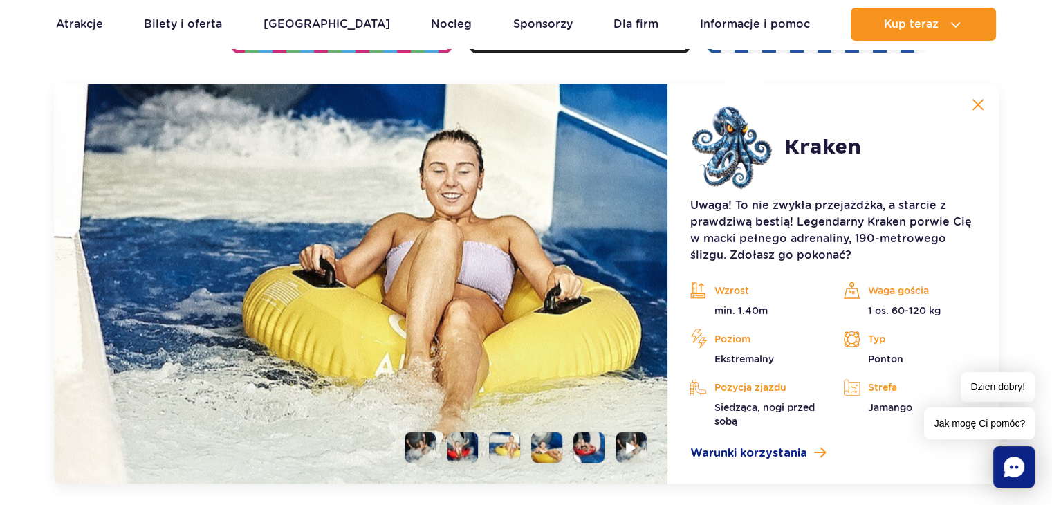
click at [529, 446] on ul at bounding box center [520, 447] width 253 height 31
click at [588, 446] on li at bounding box center [588, 447] width 31 height 31
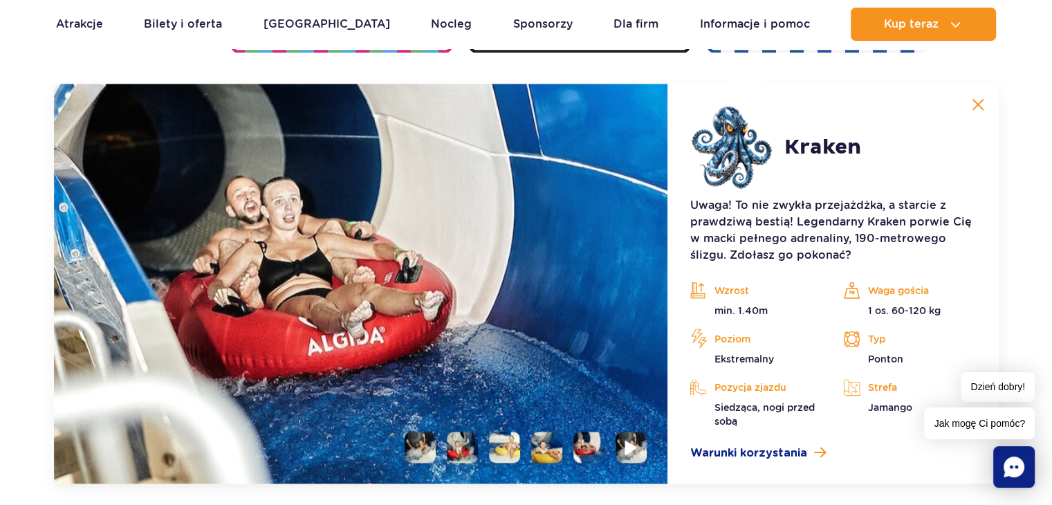
click at [620, 452] on li at bounding box center [631, 447] width 31 height 31
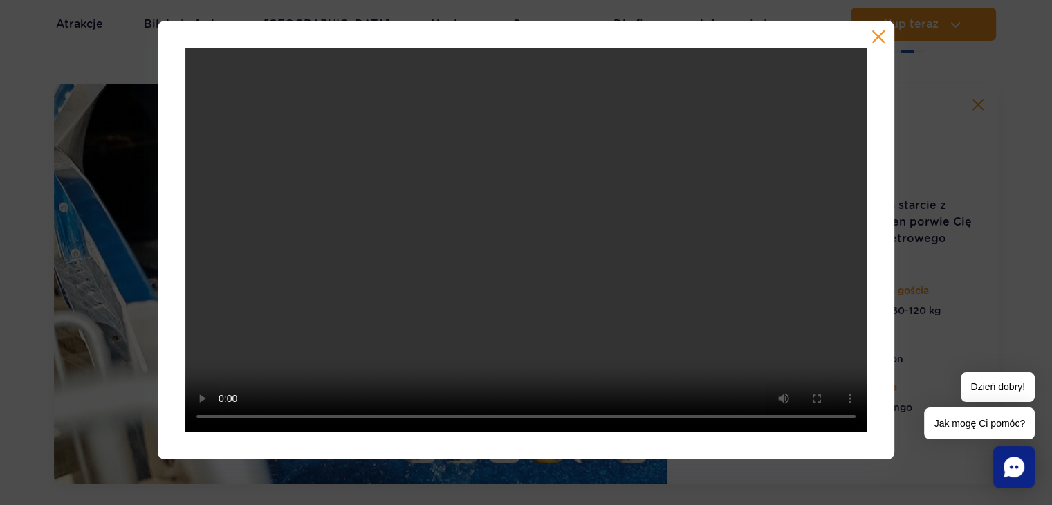
click at [891, 33] on div at bounding box center [526, 240] width 737 height 439
click at [885, 37] on div at bounding box center [526, 240] width 737 height 439
click at [882, 37] on button "button" at bounding box center [879, 37] width 14 height 14
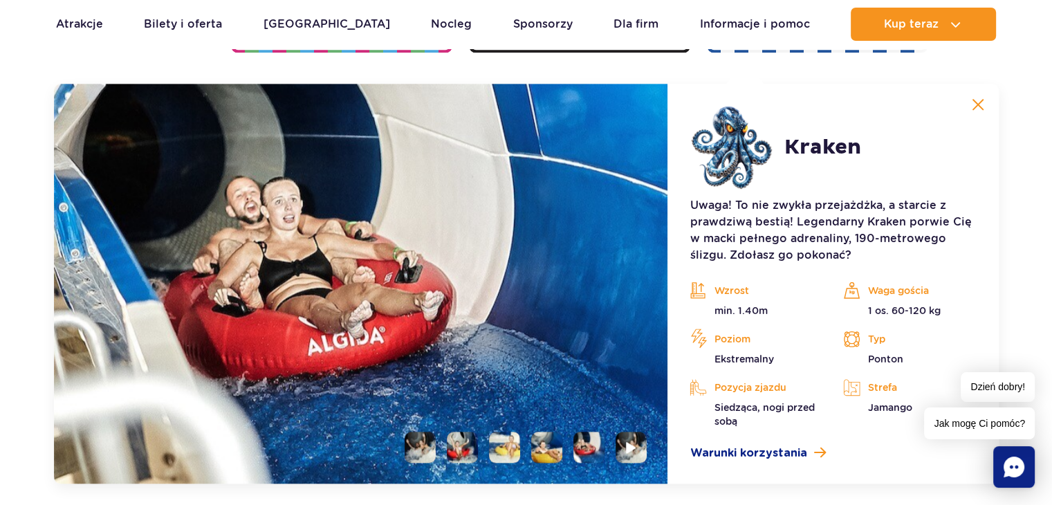
click at [977, 101] on img at bounding box center [978, 104] width 12 height 12
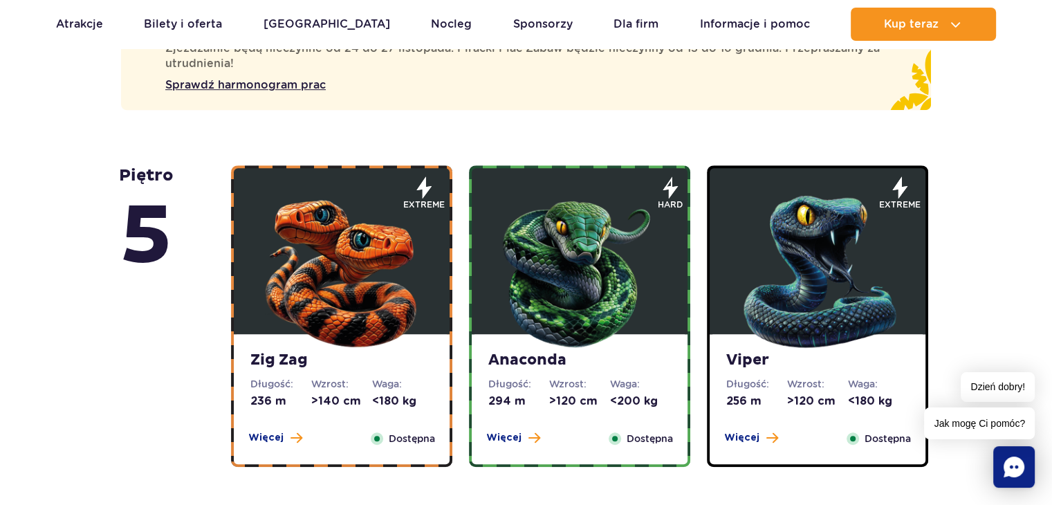
scroll to position [708, 0]
